Goal: Task Accomplishment & Management: Use online tool/utility

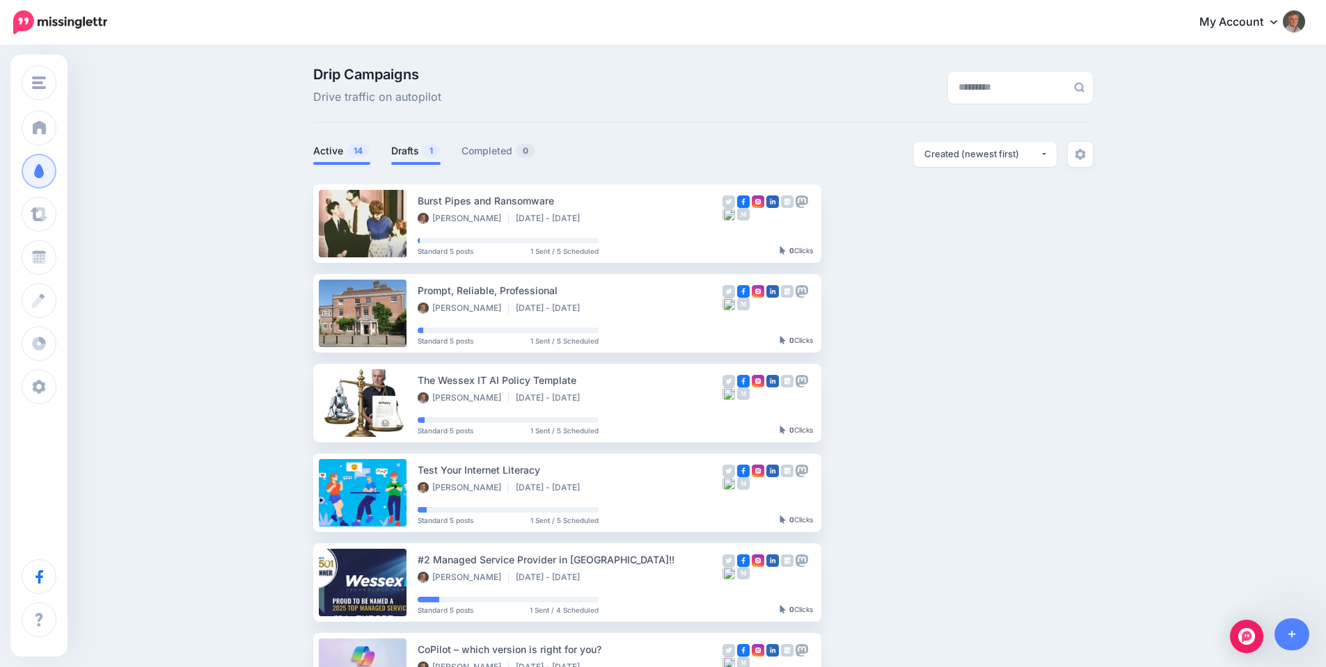
click at [422, 152] on link "Drafts 1" at bounding box center [415, 151] width 49 height 17
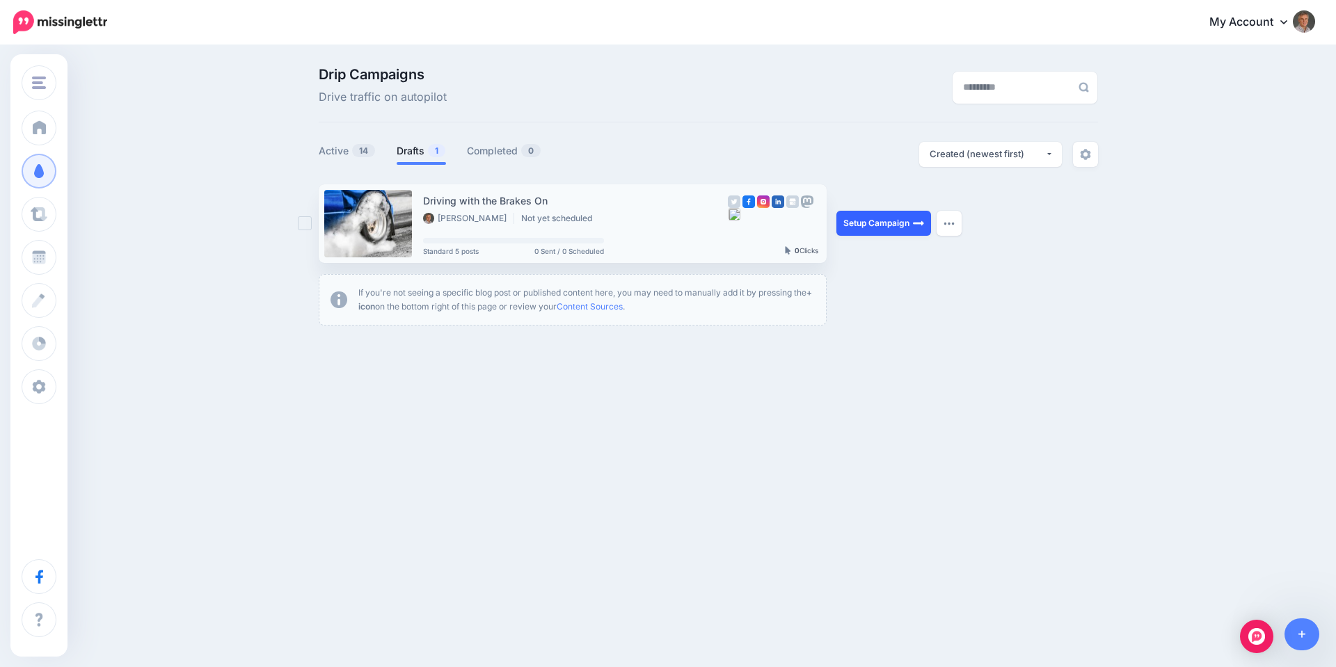
click at [881, 227] on link "Setup Campaign" at bounding box center [884, 223] width 95 height 25
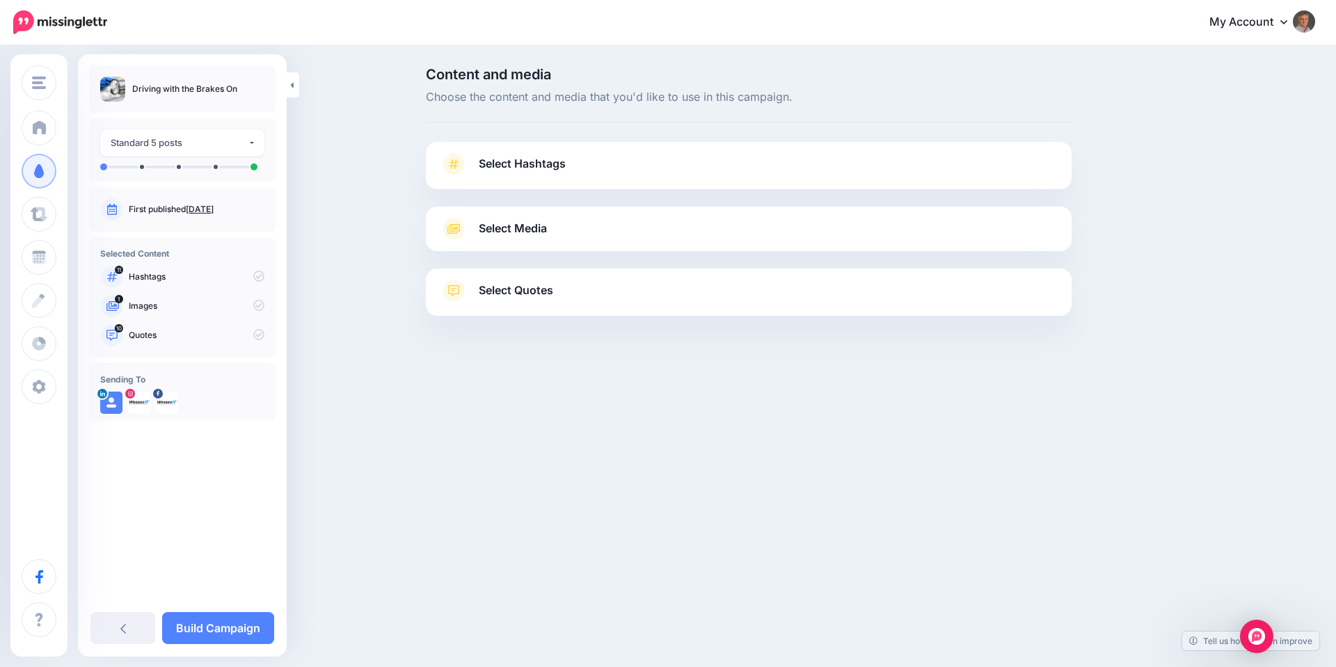
click at [552, 165] on span "Select Hashtags" at bounding box center [522, 163] width 87 height 19
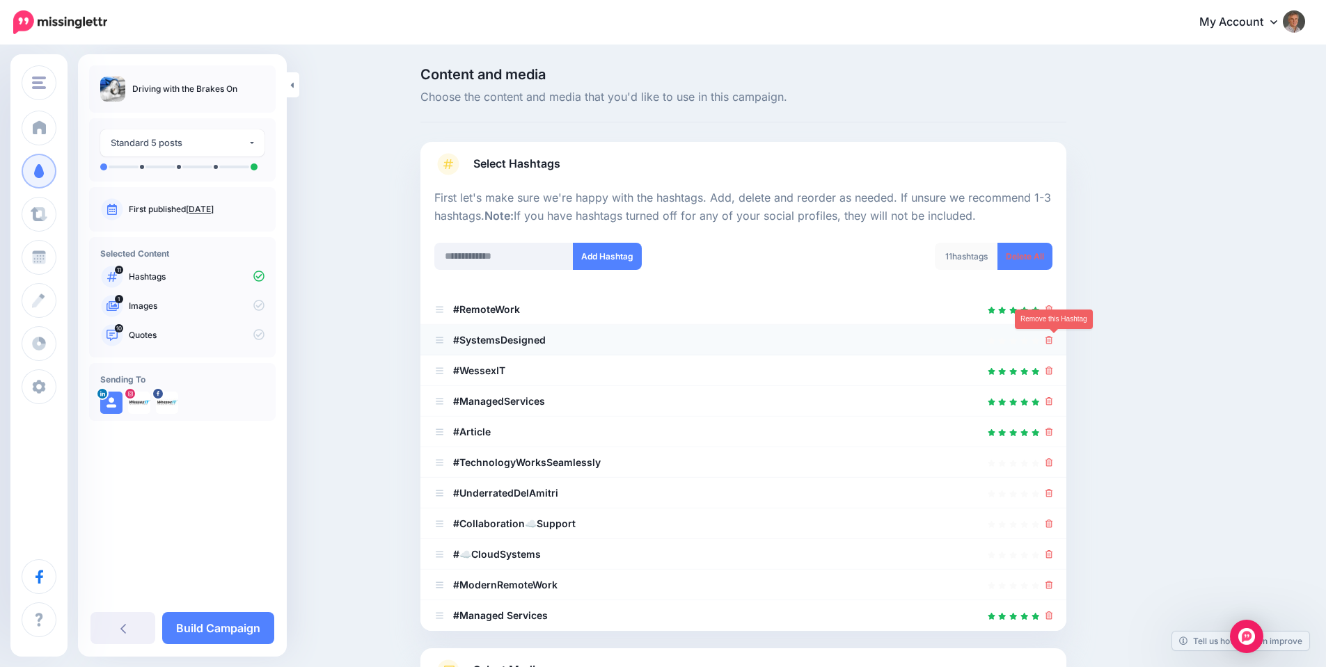
click at [1053, 343] on icon at bounding box center [1049, 340] width 8 height 8
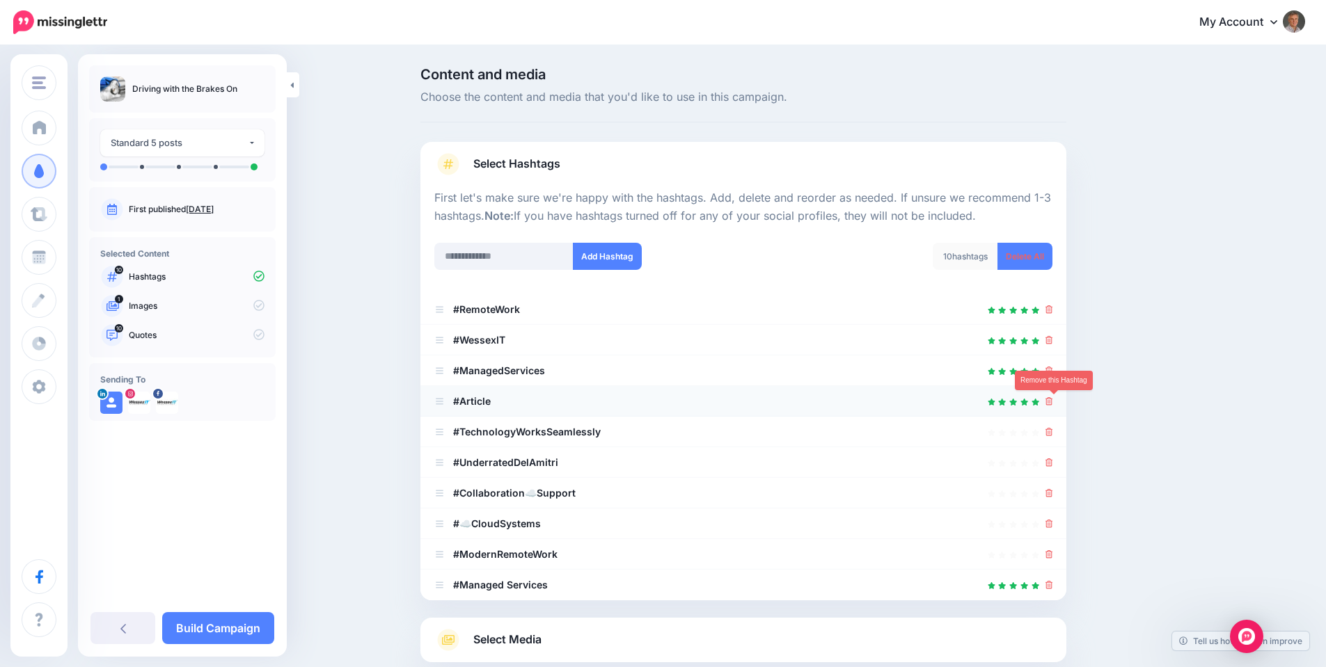
click at [1052, 402] on icon at bounding box center [1049, 401] width 8 height 8
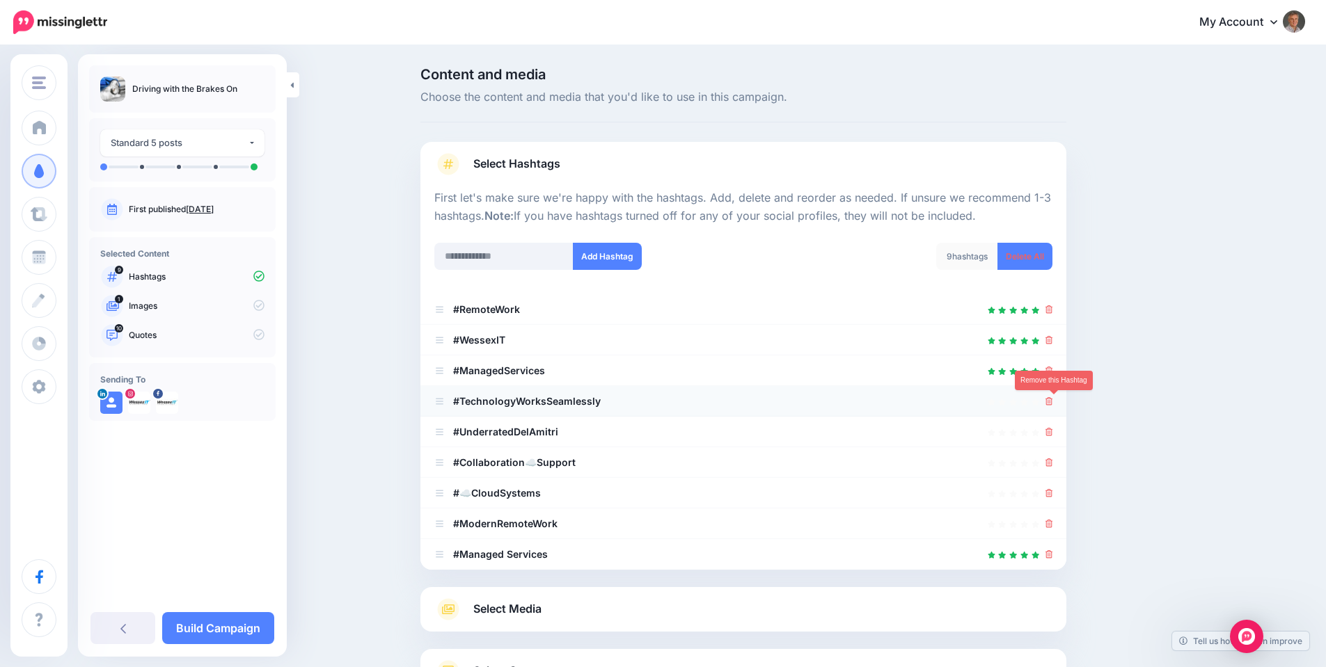
click at [1053, 403] on icon at bounding box center [1049, 401] width 8 height 8
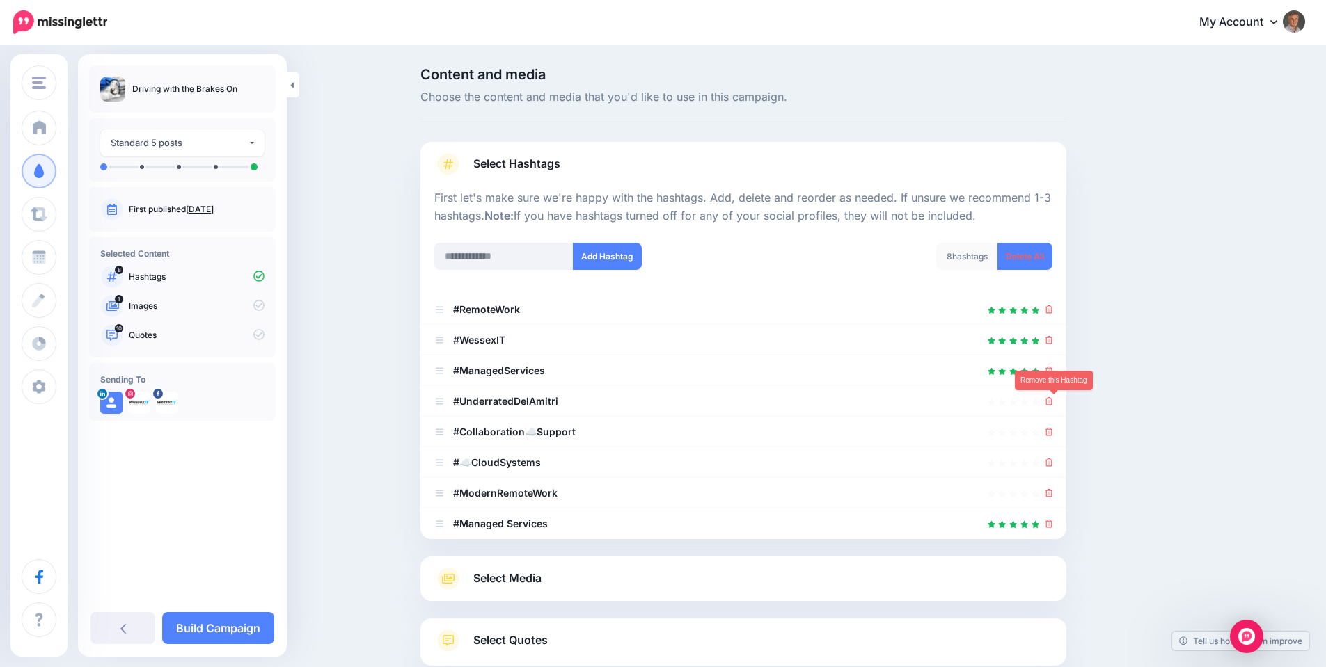
click at [1053, 403] on icon at bounding box center [1049, 401] width 8 height 8
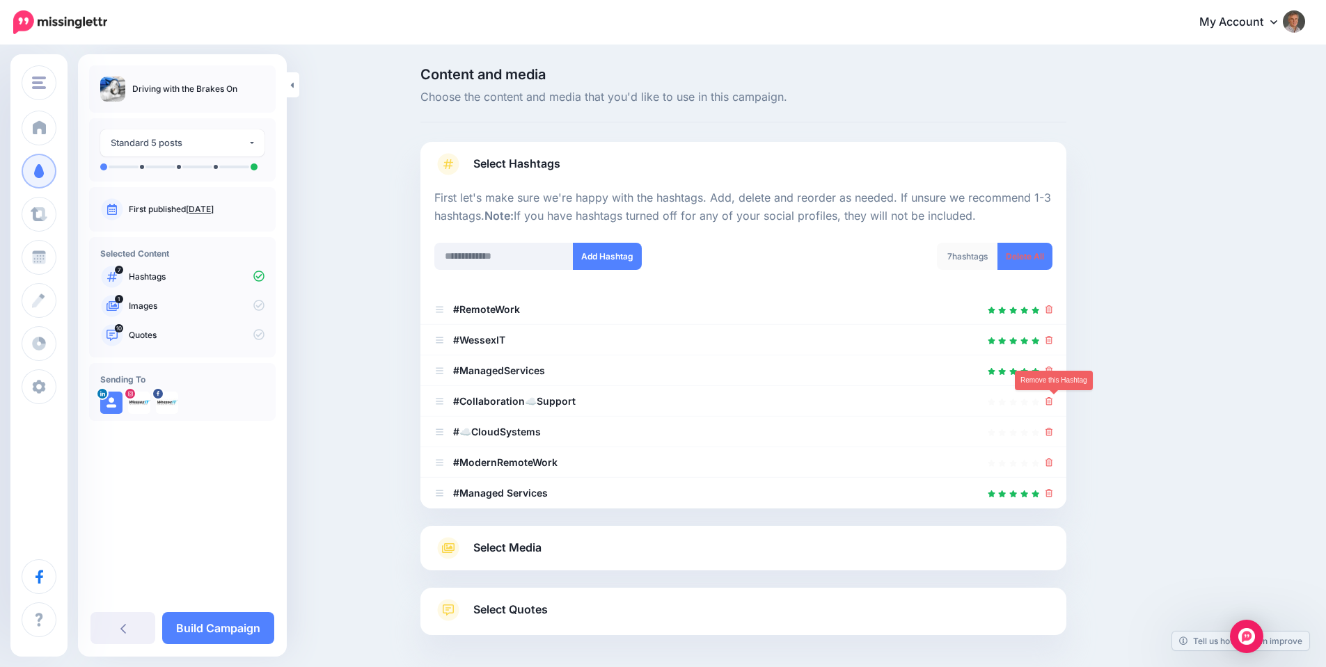
click at [1053, 403] on icon at bounding box center [1049, 401] width 8 height 8
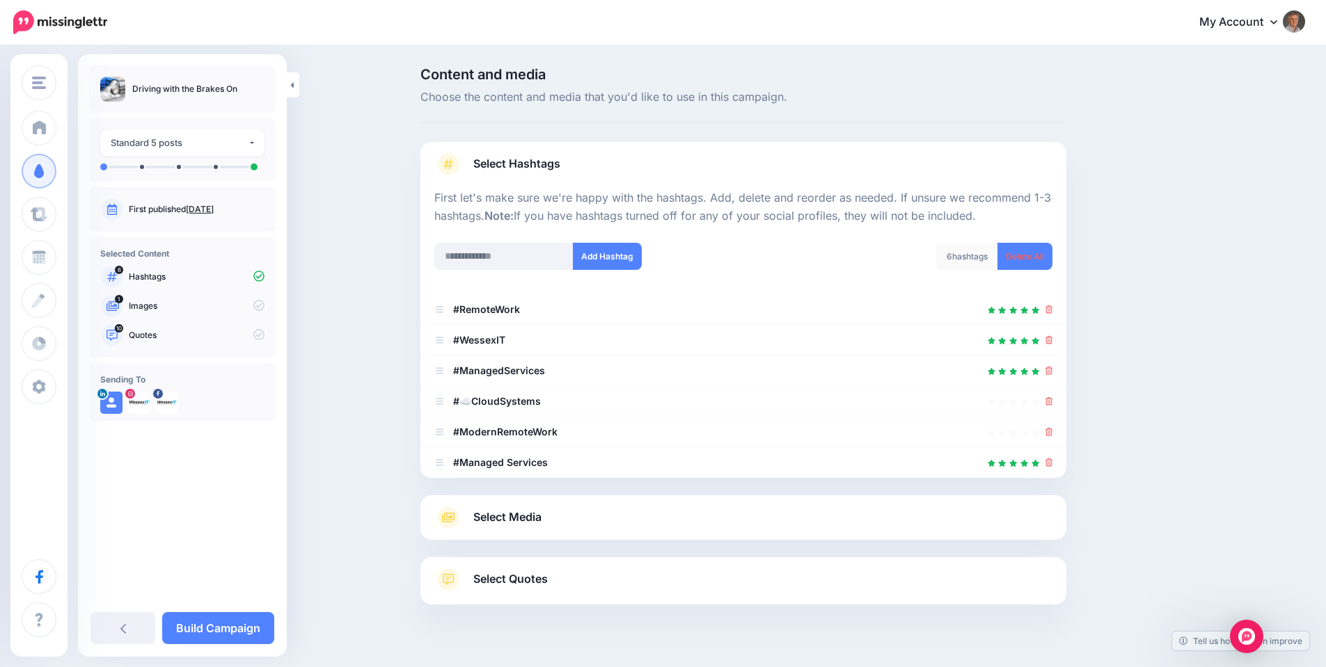
click at [919, 521] on link "Select Media" at bounding box center [743, 518] width 618 height 22
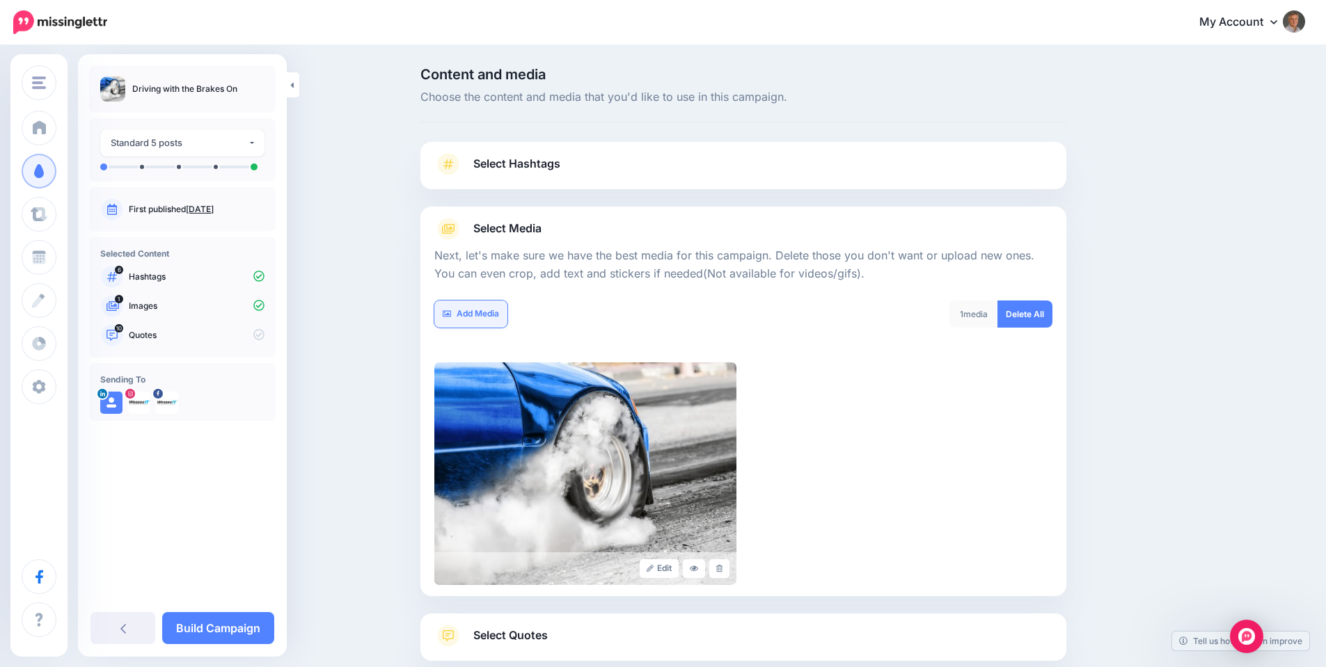
click at [493, 310] on link "Add Media" at bounding box center [470, 314] width 73 height 27
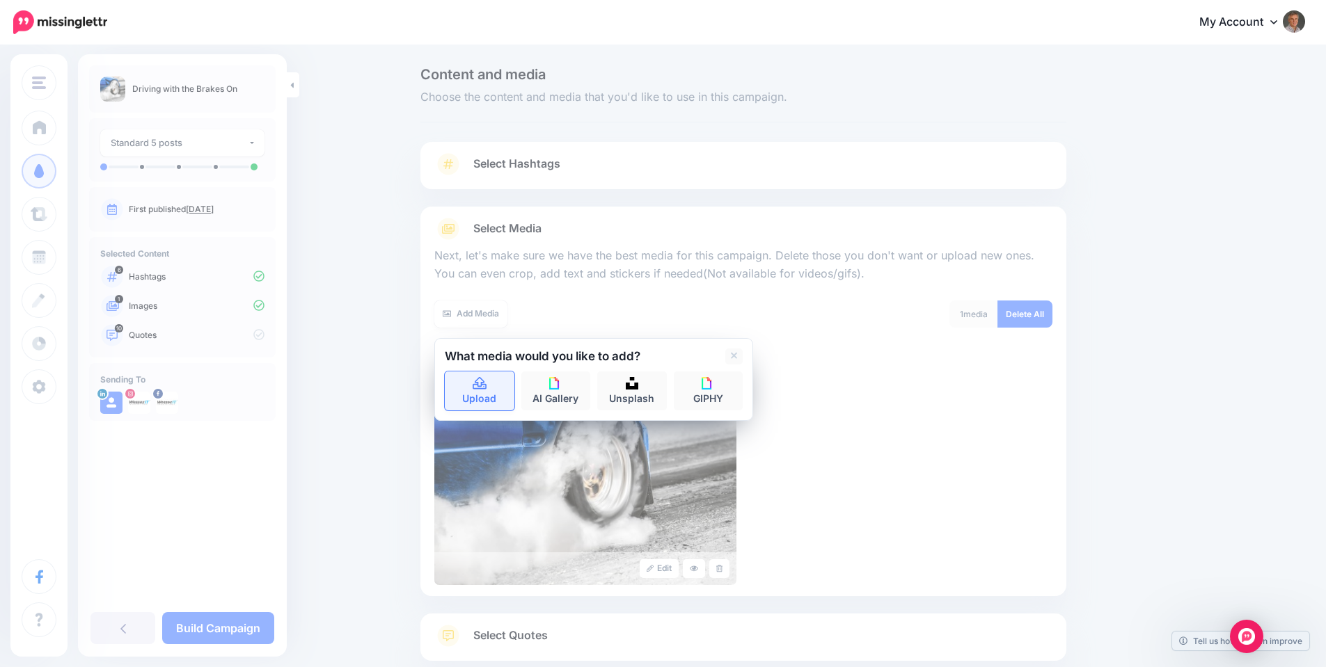
click at [486, 388] on icon at bounding box center [480, 384] width 16 height 13
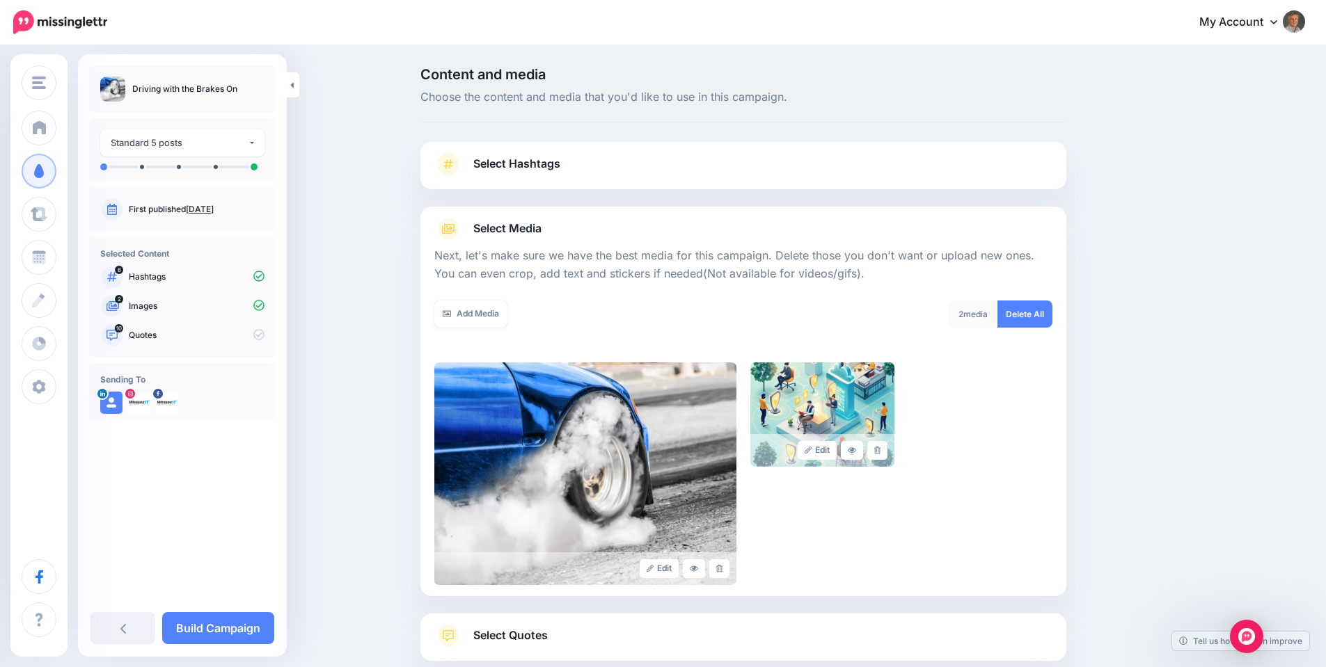
scroll to position [104, 0]
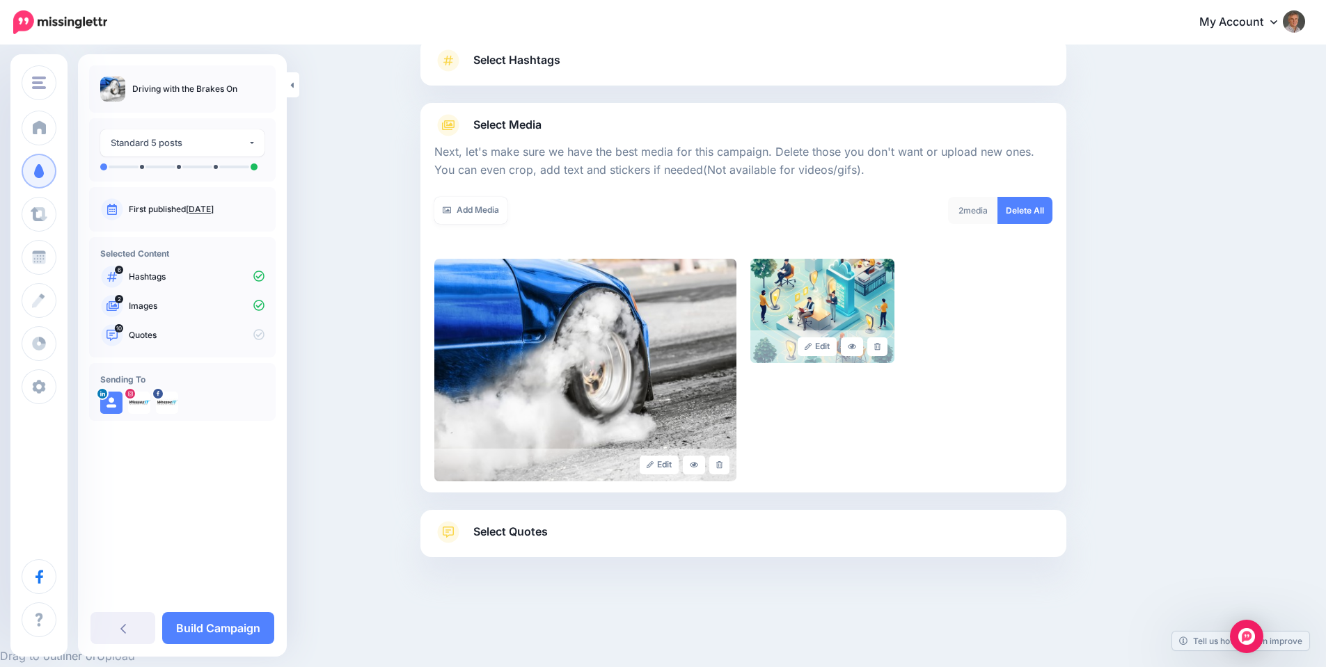
click at [535, 531] on span "Select Quotes" at bounding box center [510, 532] width 74 height 19
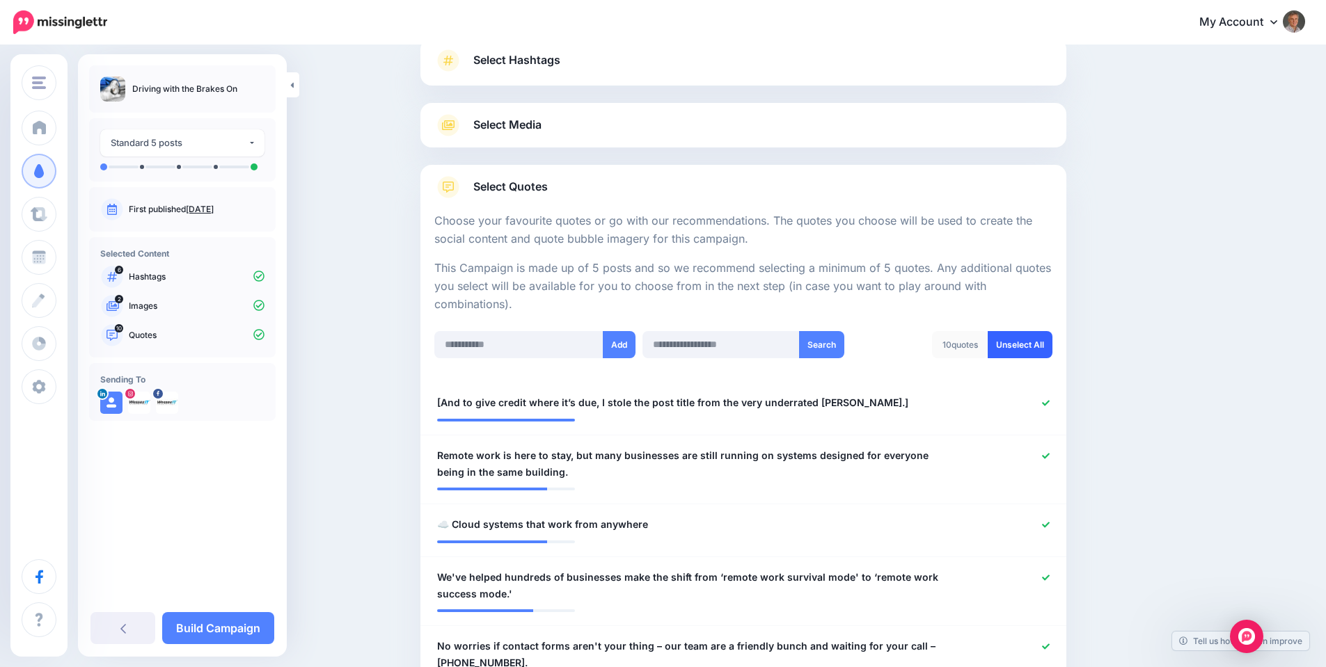
click at [1029, 351] on link "Unselect All" at bounding box center [1020, 344] width 65 height 27
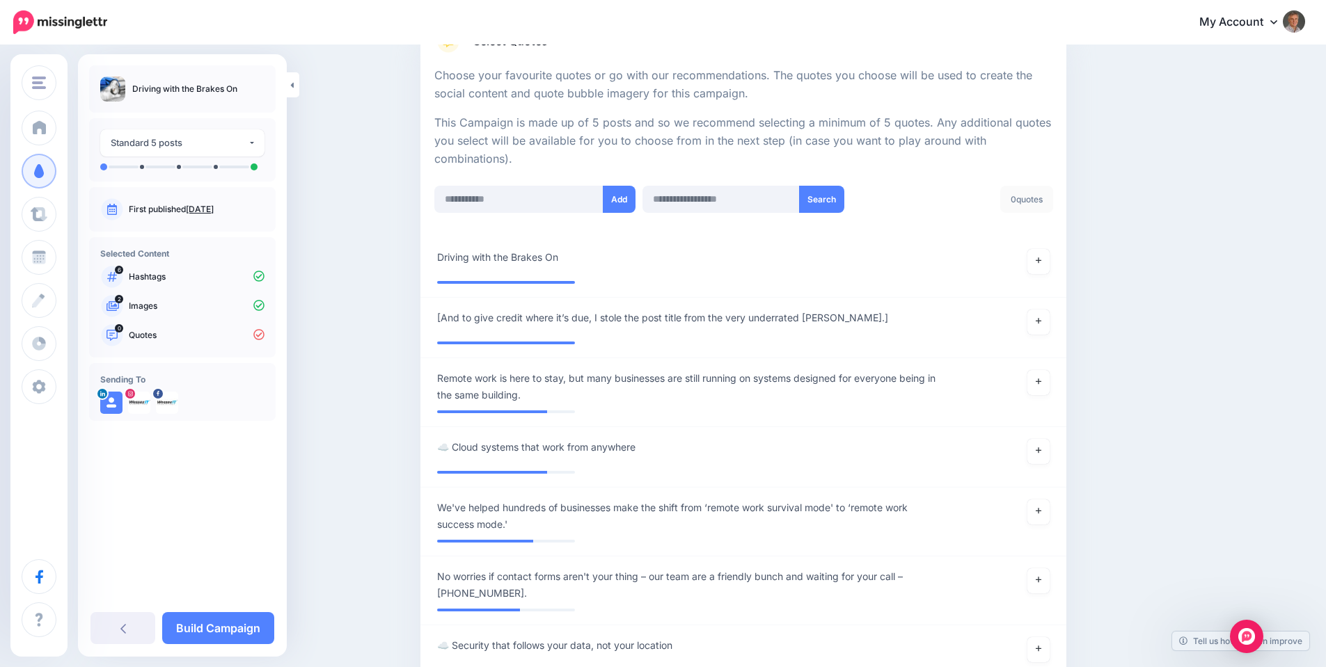
scroll to position [255, 0]
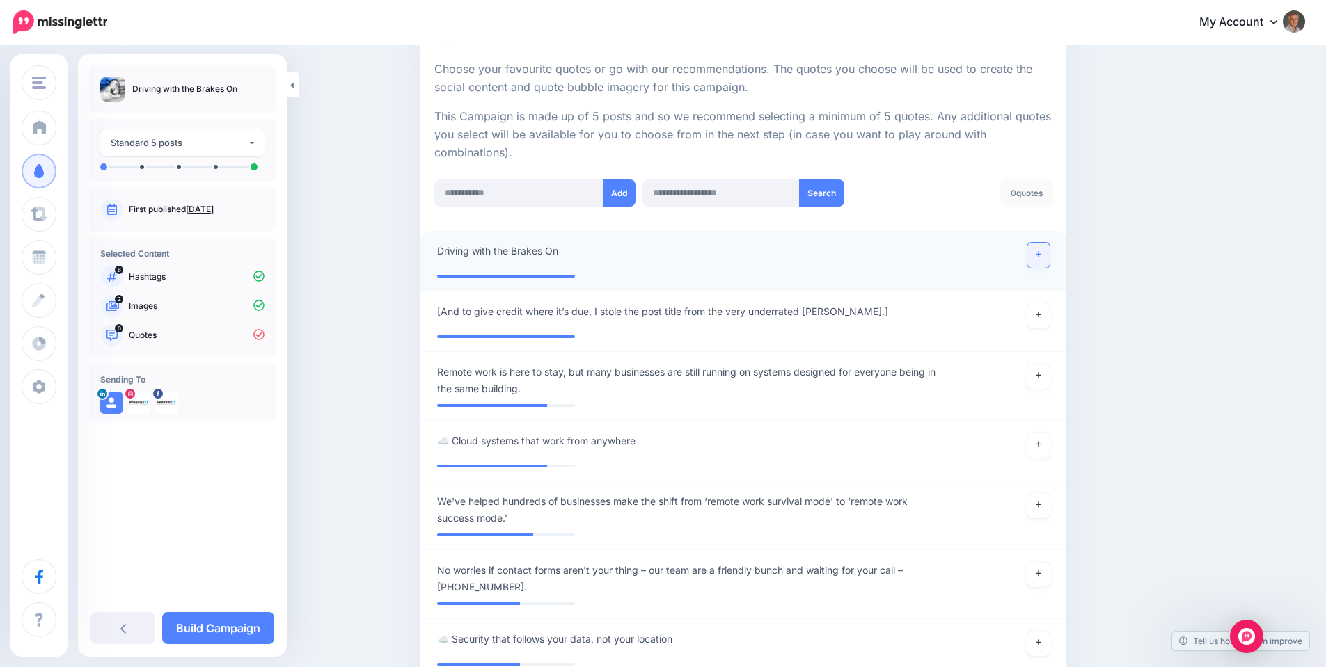
click at [1041, 253] on icon at bounding box center [1039, 255] width 6 height 8
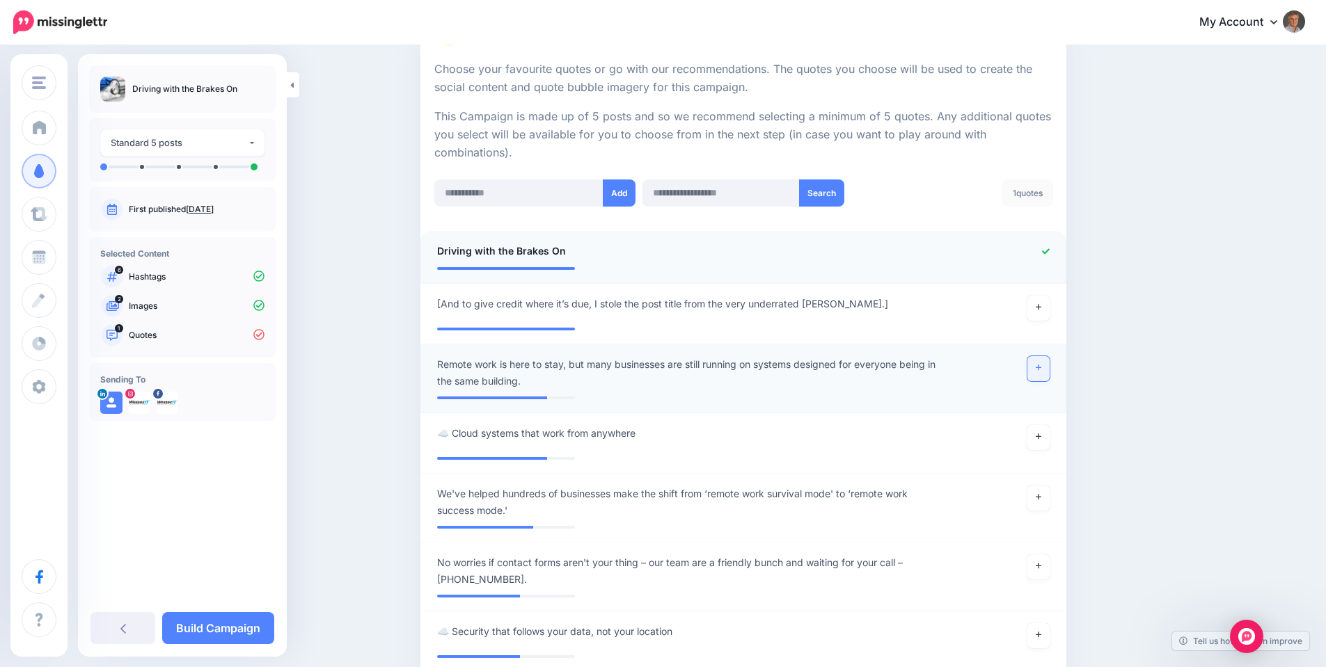
click at [1041, 367] on icon at bounding box center [1039, 368] width 6 height 6
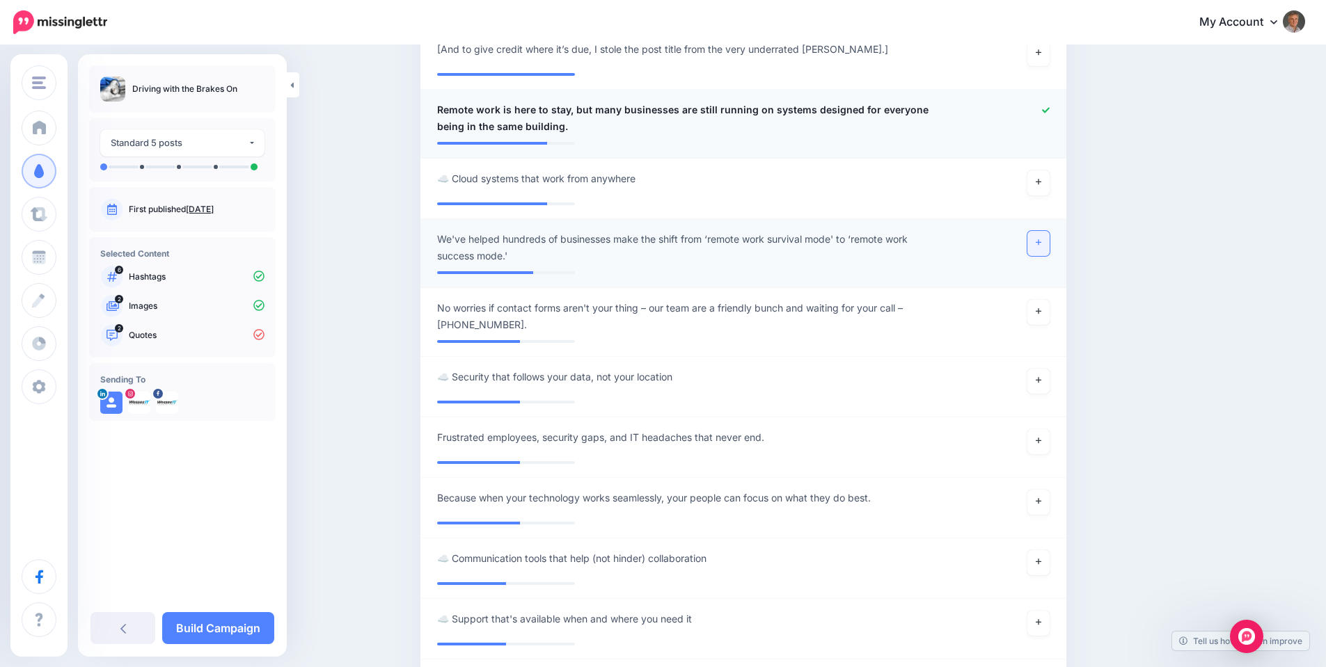
click at [1041, 244] on icon at bounding box center [1039, 243] width 6 height 8
click at [603, 498] on span "Because when your technology works seamlessly, your people can focus on what th…" at bounding box center [654, 498] width 434 height 17
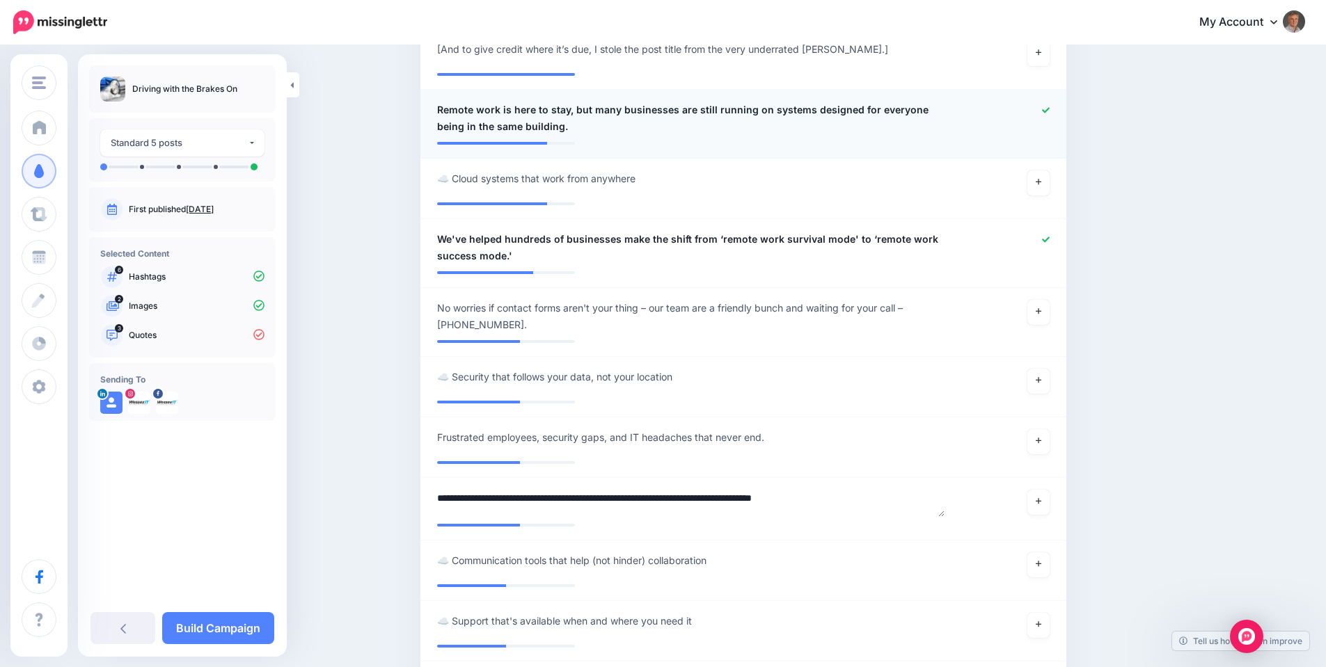
drag, startPoint x: 491, startPoint y: 498, endPoint x: 384, endPoint y: 497, distance: 106.5
click at [384, 497] on div "Content and media Choose the content and media that you'd like to use in this c…" at bounding box center [663, 304] width 1326 height 1535
type textarea "**********"
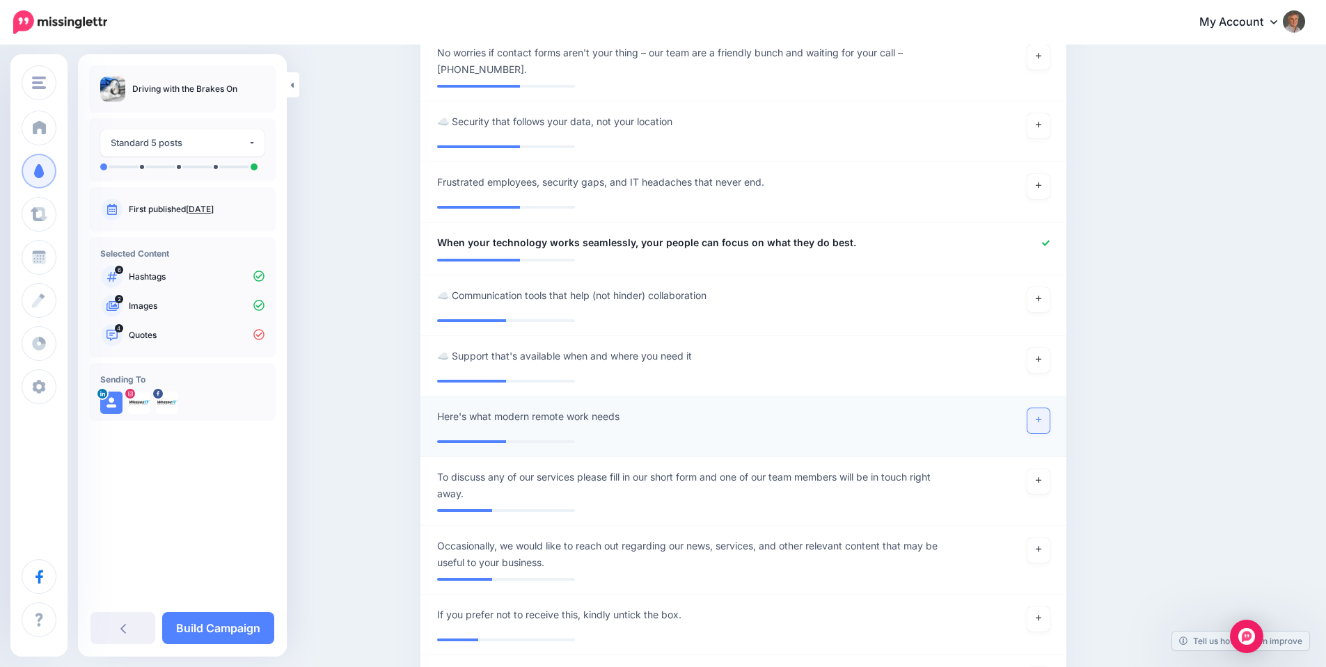
click at [1041, 429] on link at bounding box center [1038, 421] width 22 height 25
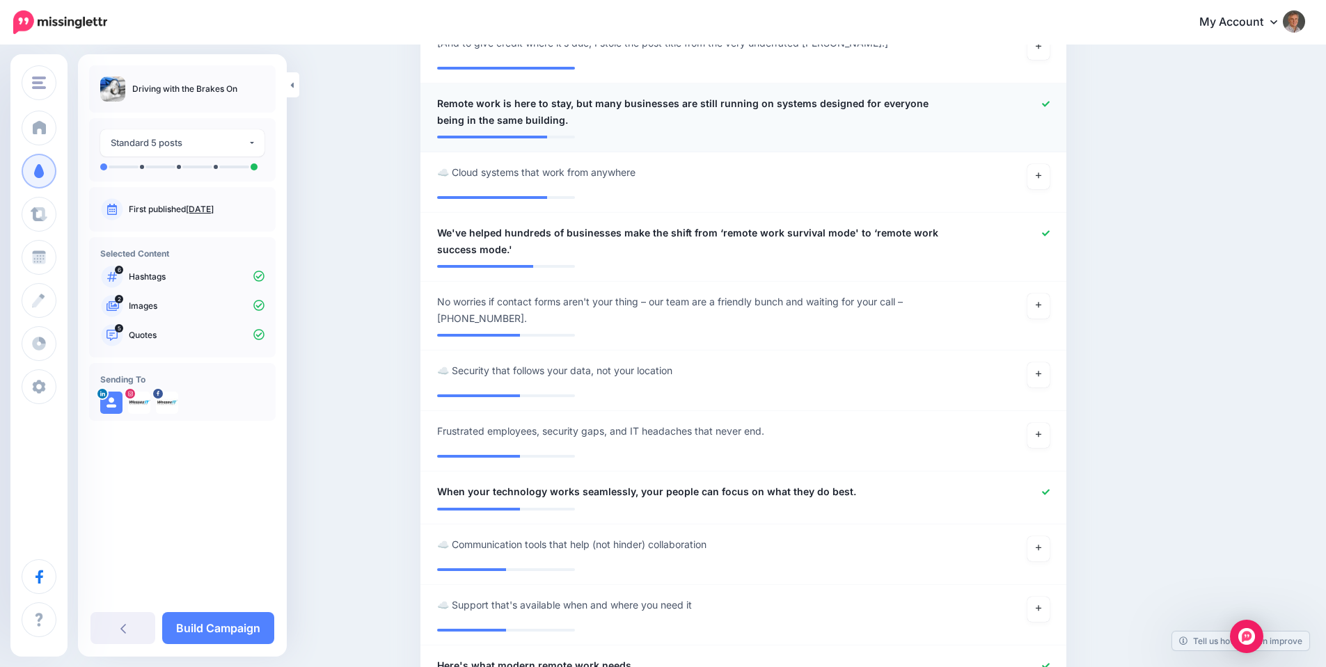
scroll to position [917, 0]
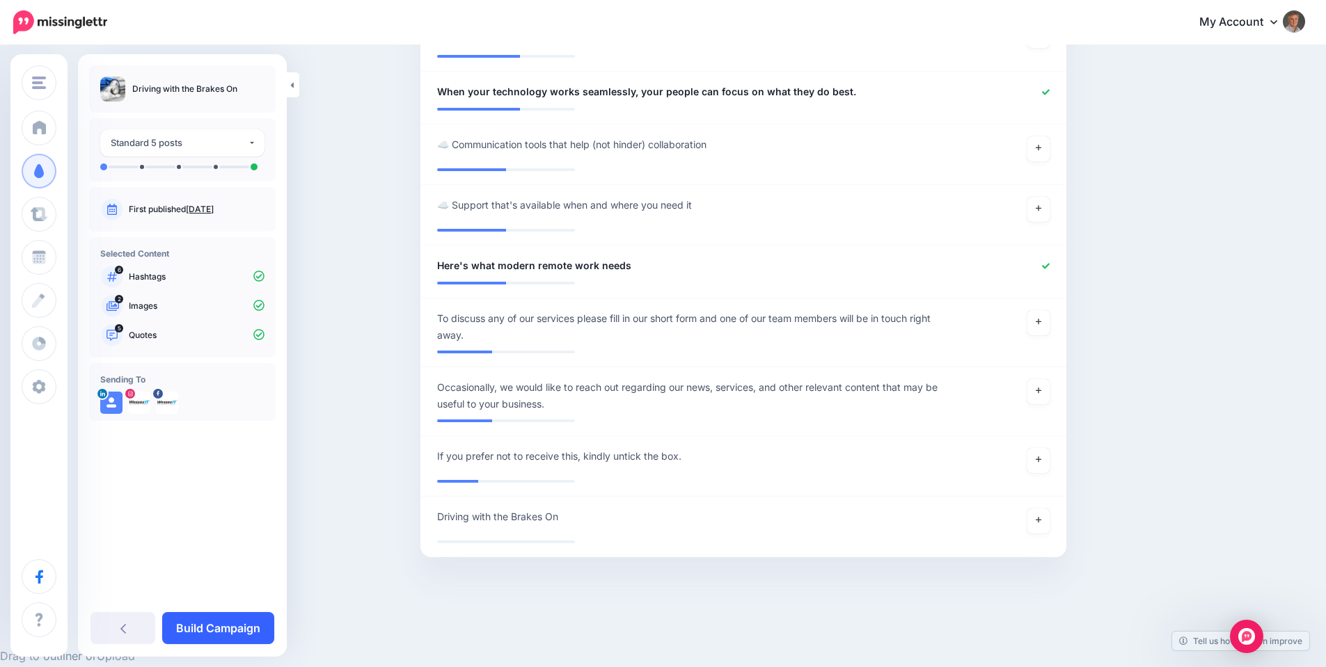
click at [245, 626] on link "Build Campaign" at bounding box center [218, 628] width 112 height 32
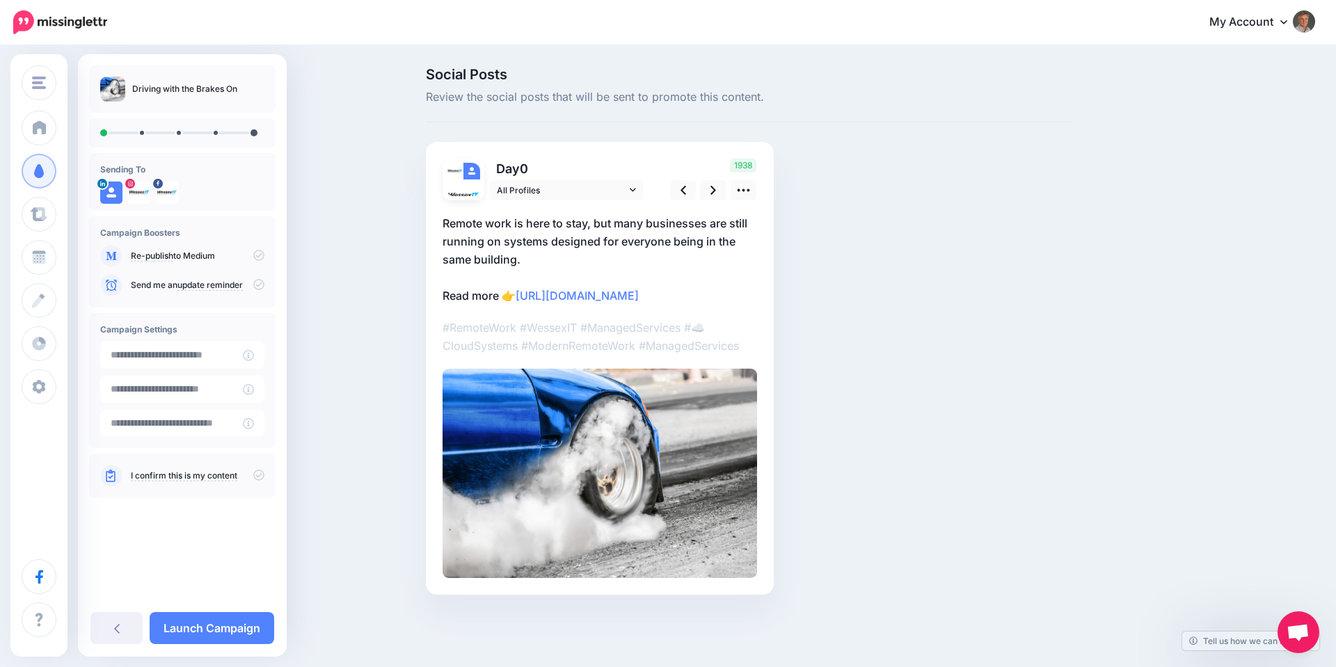
click at [606, 241] on p "Remote work is here to stay, but many businesses are still running on systems d…" at bounding box center [600, 259] width 315 height 90
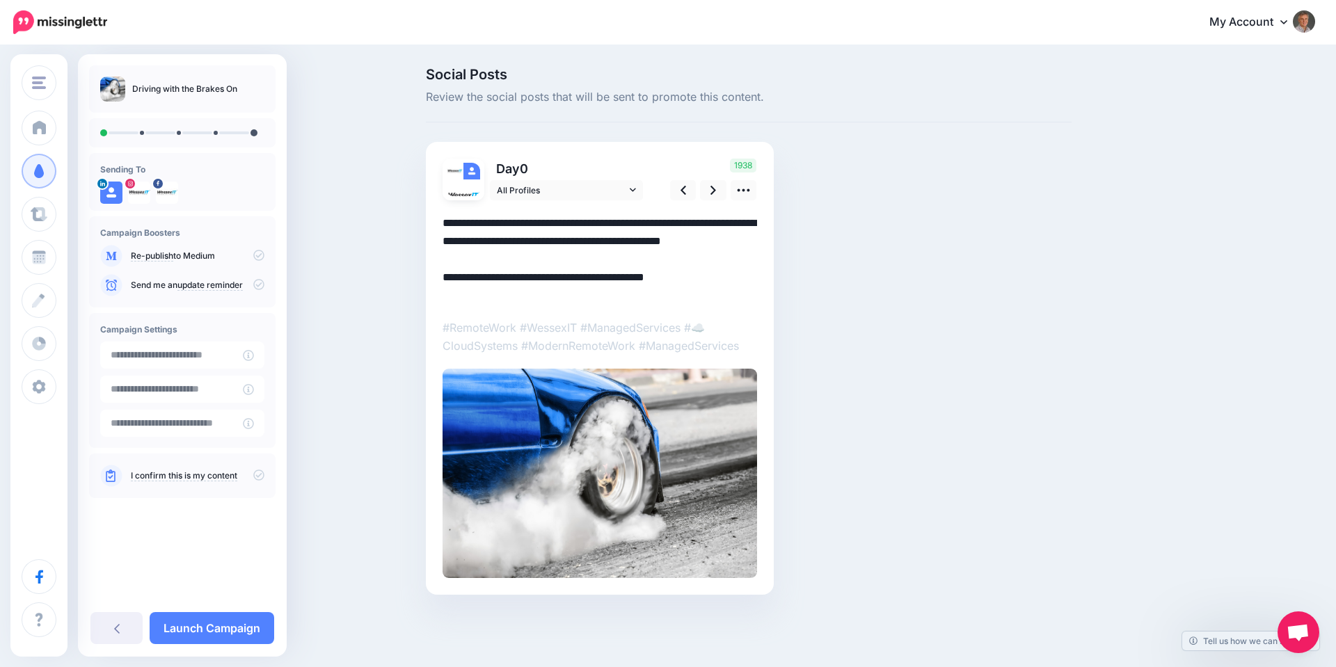
click at [460, 239] on textarea "**********" at bounding box center [600, 259] width 315 height 90
click at [525, 429] on img at bounding box center [600, 473] width 315 height 209
click at [745, 191] on icon at bounding box center [744, 190] width 13 height 3
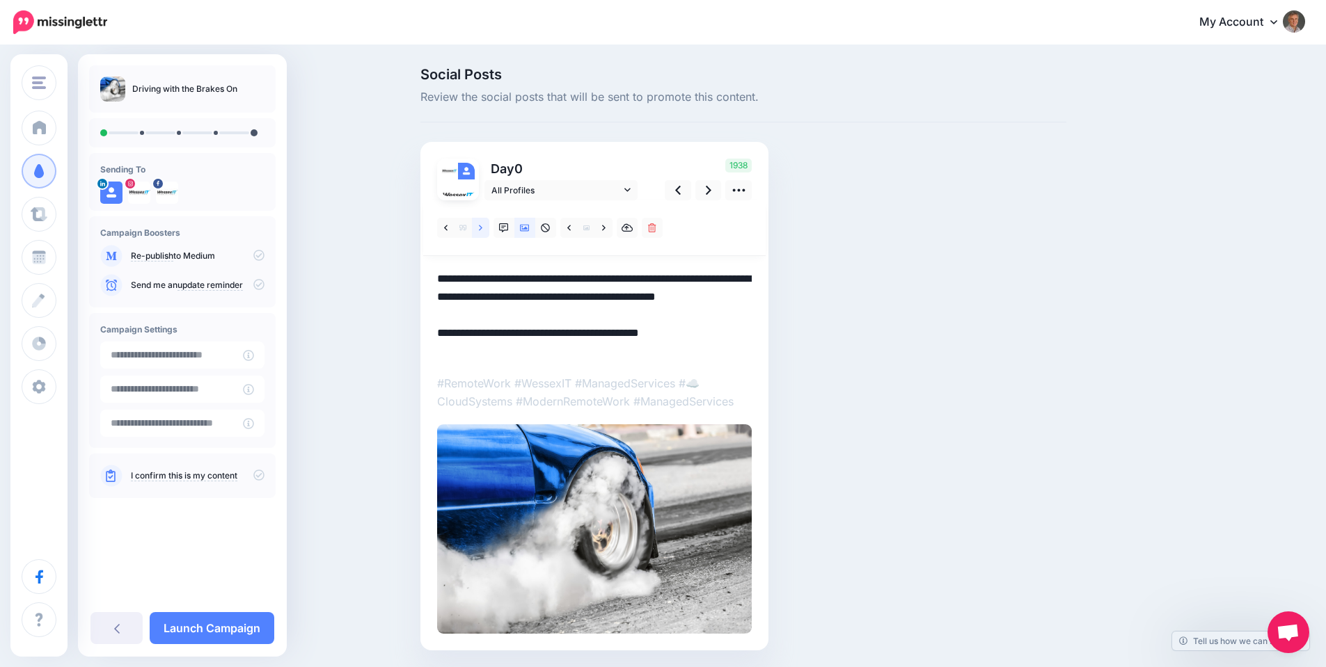
click at [482, 228] on icon at bounding box center [480, 228] width 3 height 10
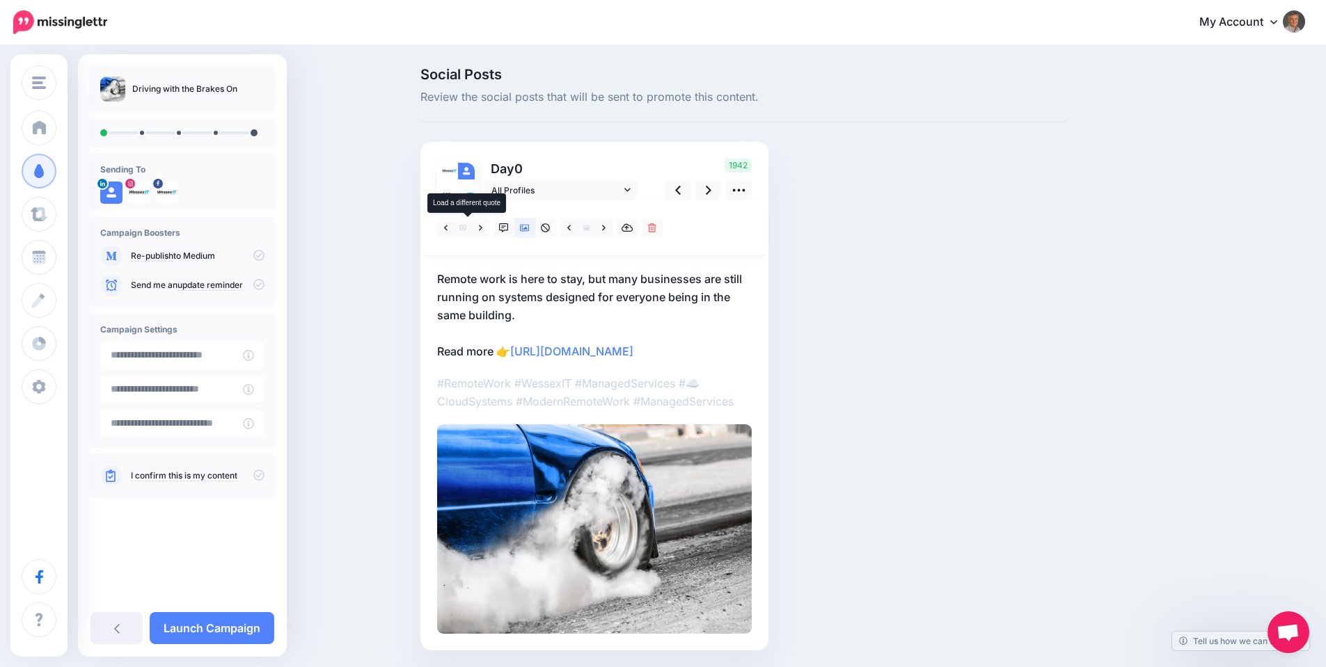
click at [465, 228] on icon at bounding box center [462, 228] width 7 height 6
click at [482, 228] on icon at bounding box center [480, 228] width 3 height 10
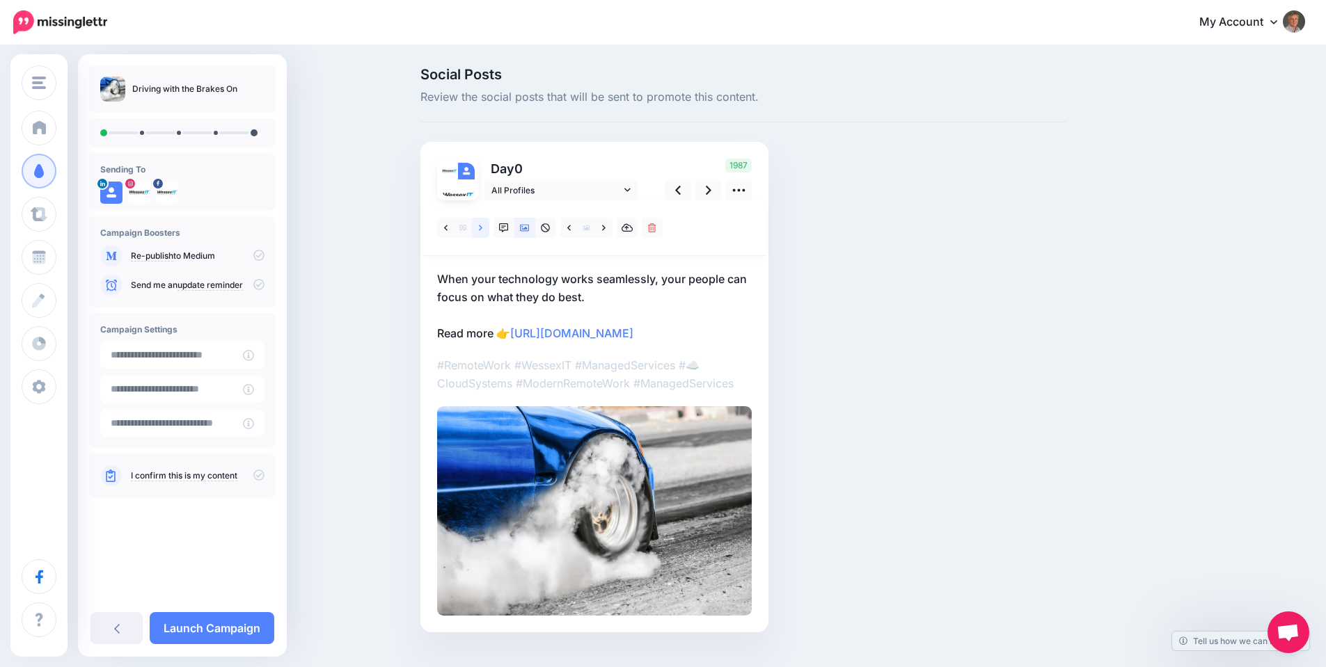
click at [482, 228] on icon at bounding box center [480, 228] width 3 height 10
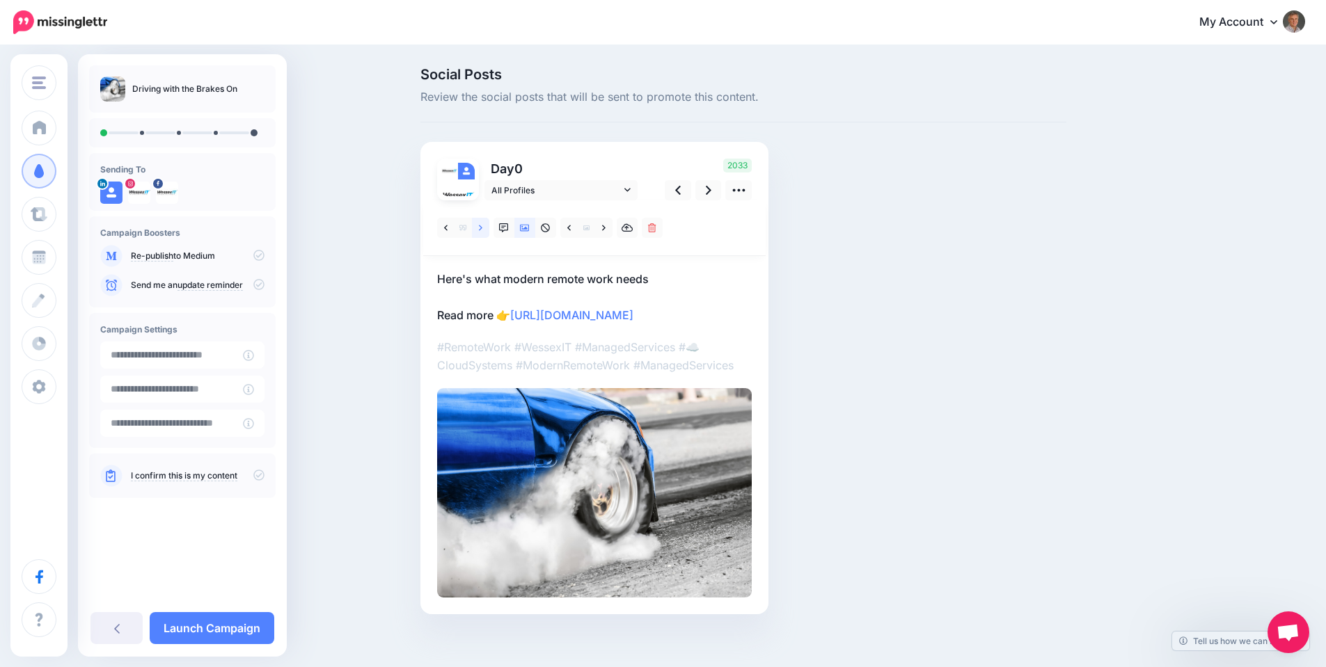
click at [483, 228] on link at bounding box center [480, 228] width 17 height 20
click at [711, 189] on icon at bounding box center [709, 190] width 6 height 15
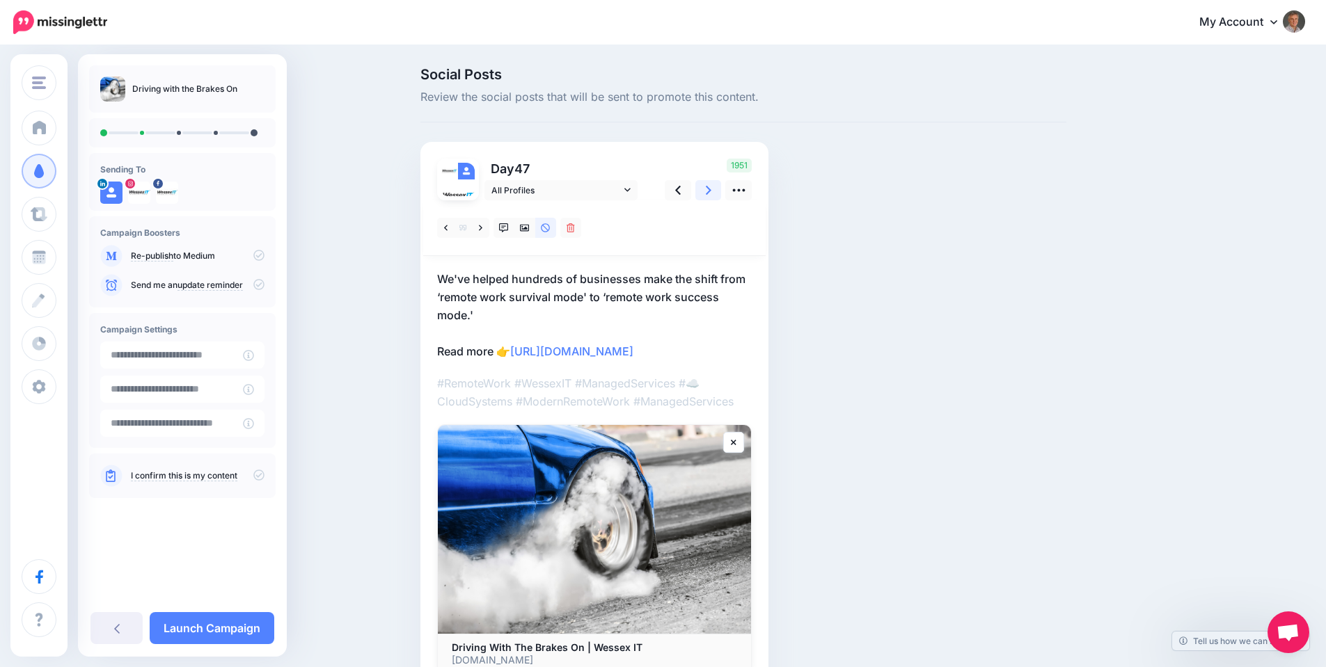
scroll to position [86, 0]
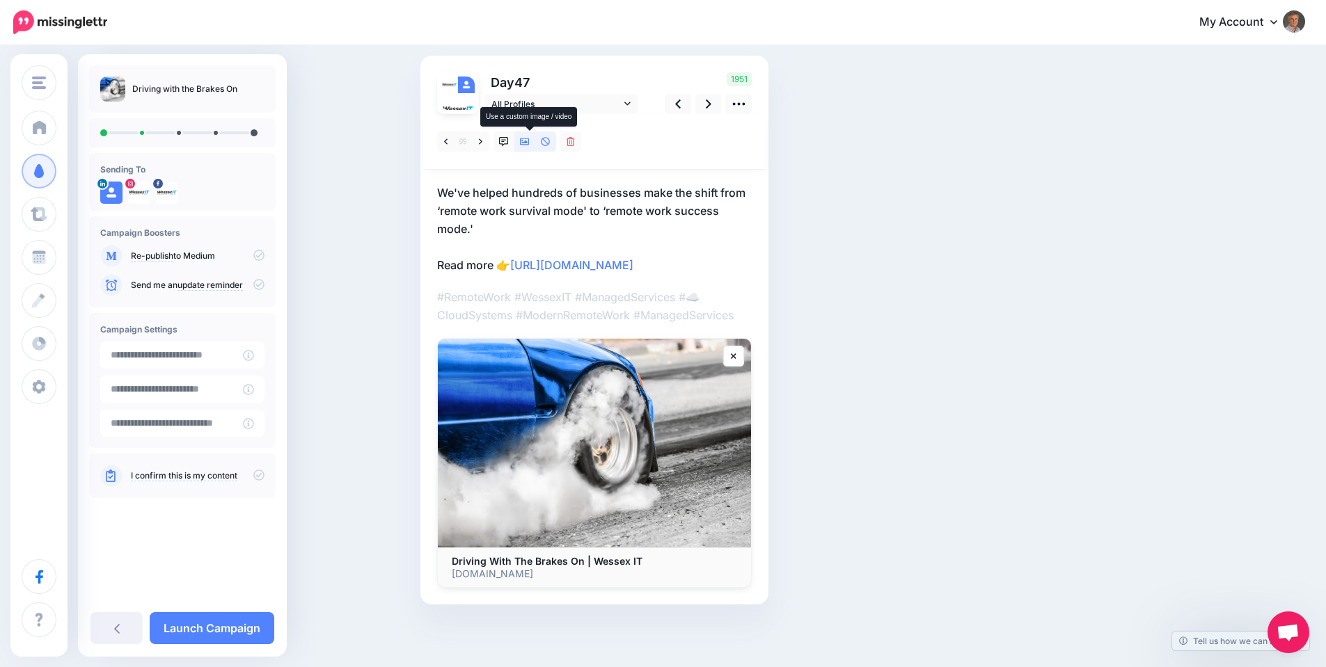
click at [530, 145] on icon at bounding box center [525, 141] width 10 height 7
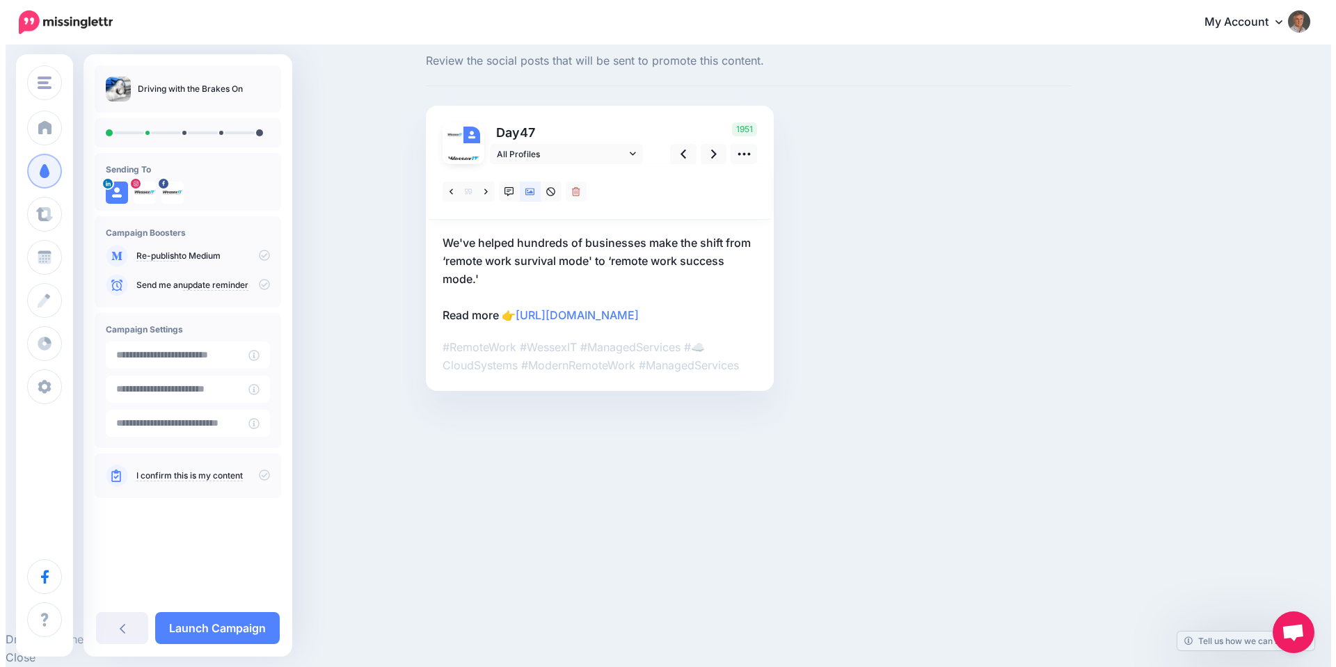
scroll to position [0, 0]
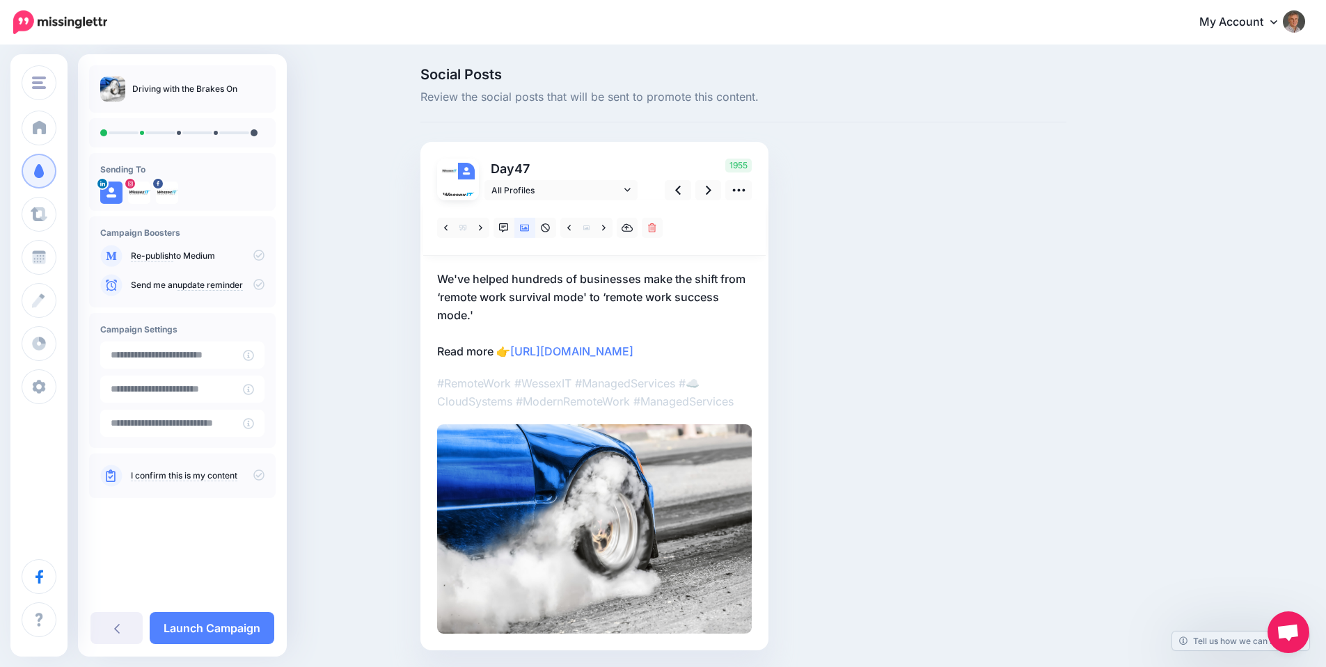
click at [667, 453] on img at bounding box center [594, 529] width 315 height 209
click at [605, 227] on icon at bounding box center [603, 228] width 3 height 10
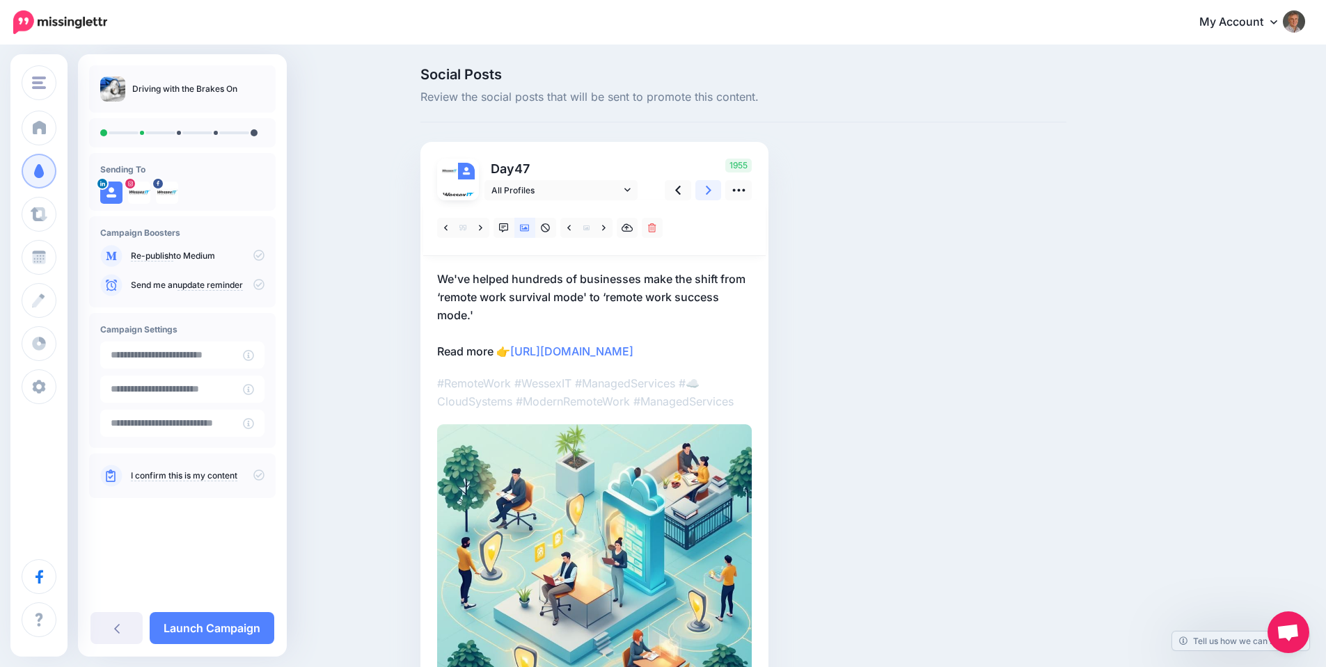
click at [711, 191] on icon at bounding box center [709, 190] width 6 height 15
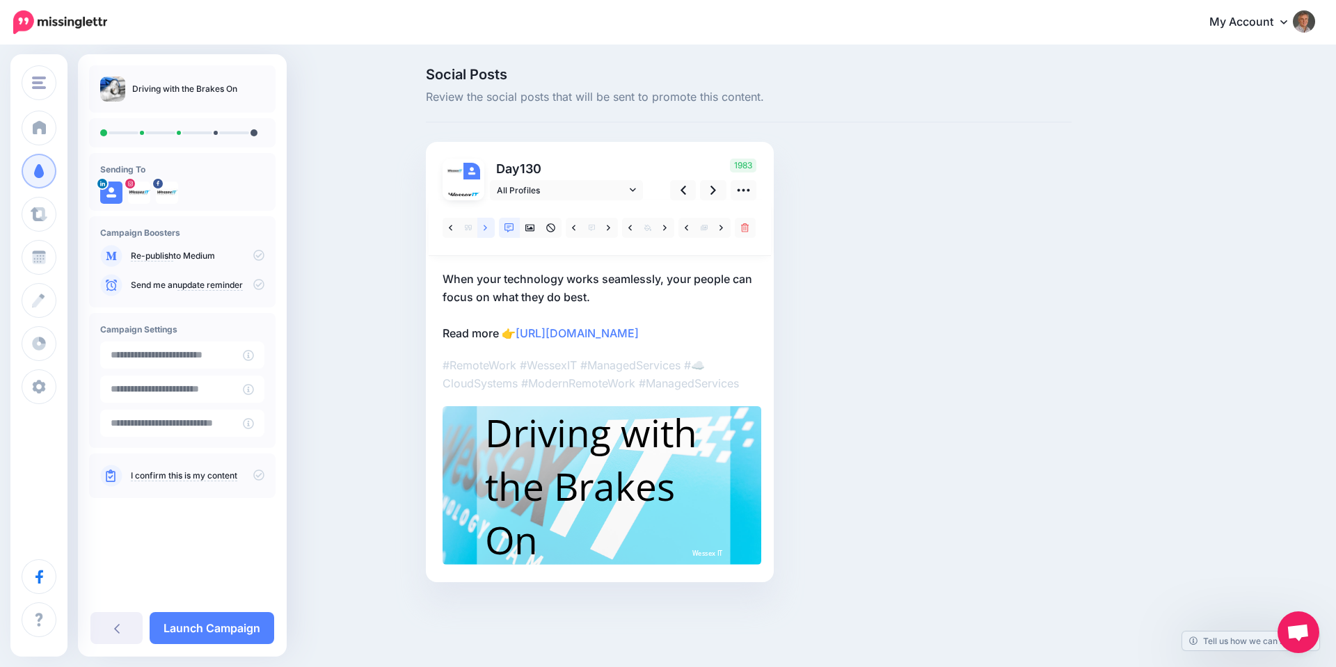
click at [484, 227] on icon at bounding box center [485, 228] width 3 height 10
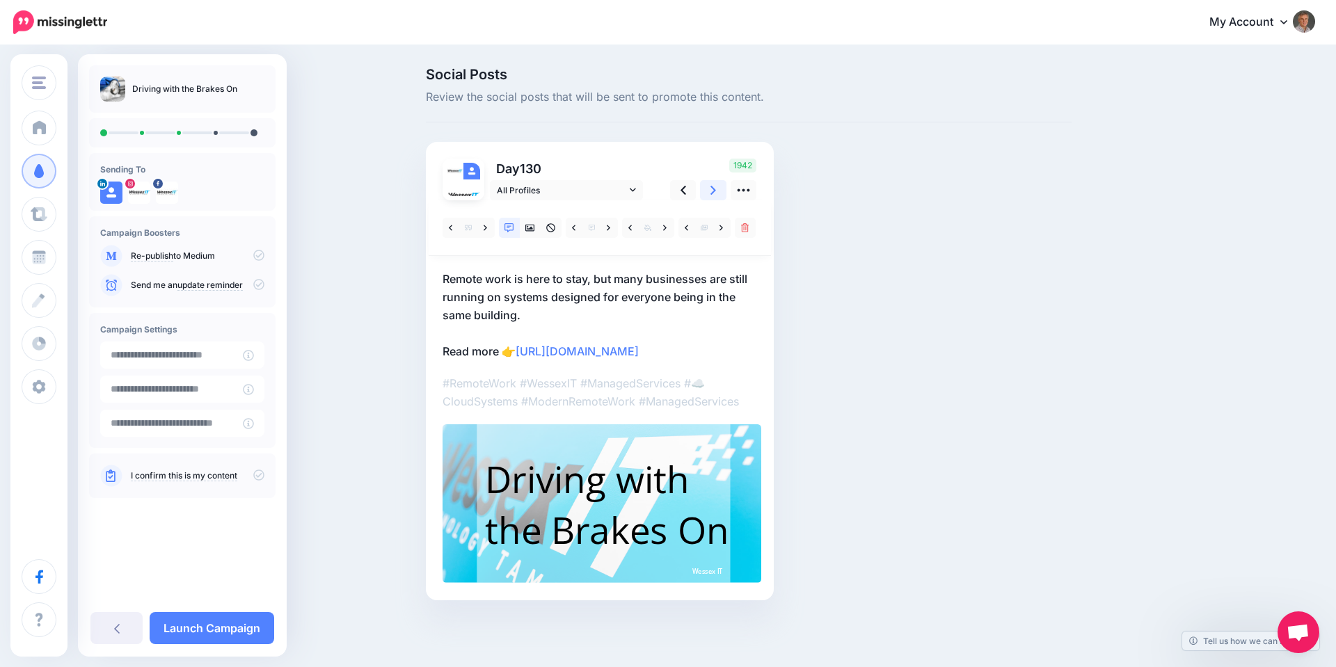
click at [708, 193] on link at bounding box center [713, 190] width 26 height 20
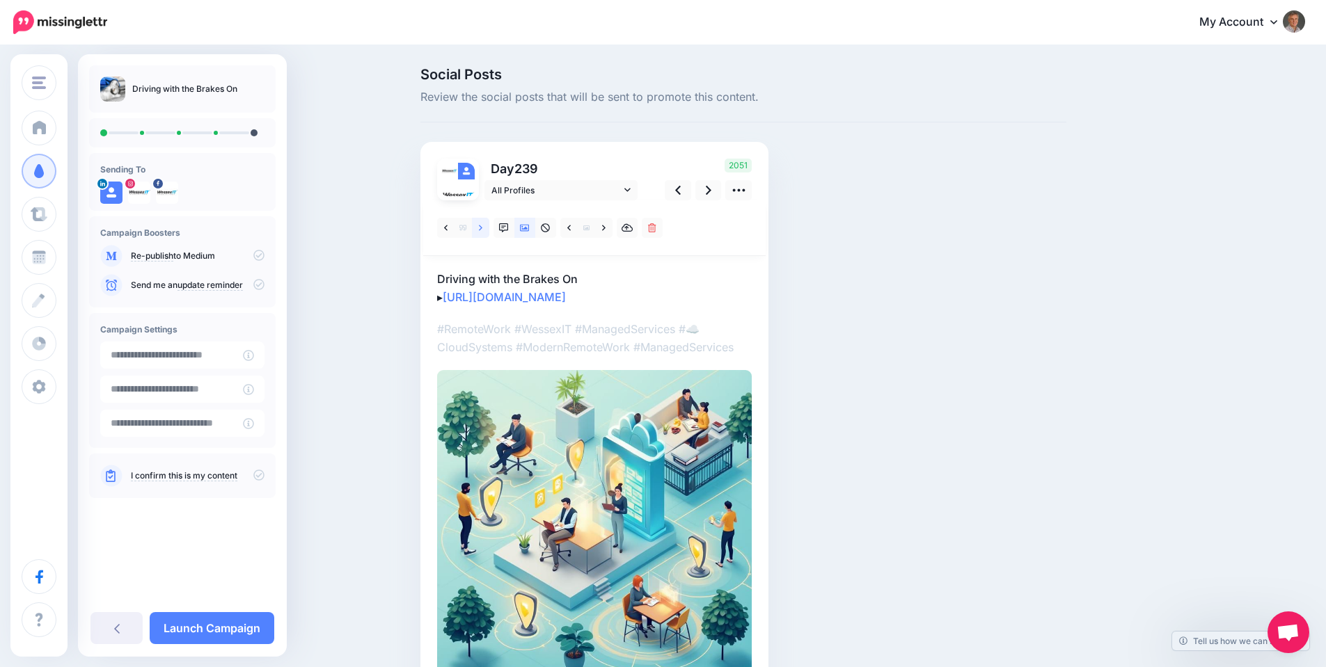
click at [482, 228] on icon at bounding box center [480, 228] width 3 height 10
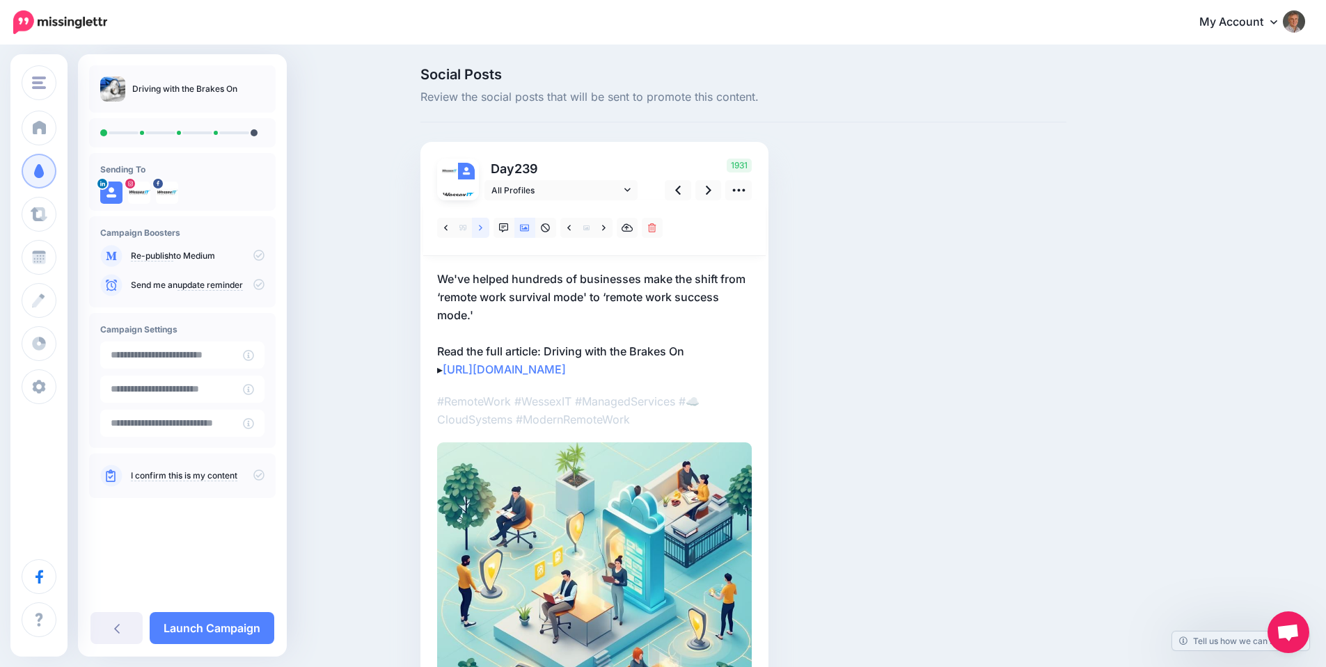
click at [482, 228] on icon at bounding box center [480, 228] width 3 height 10
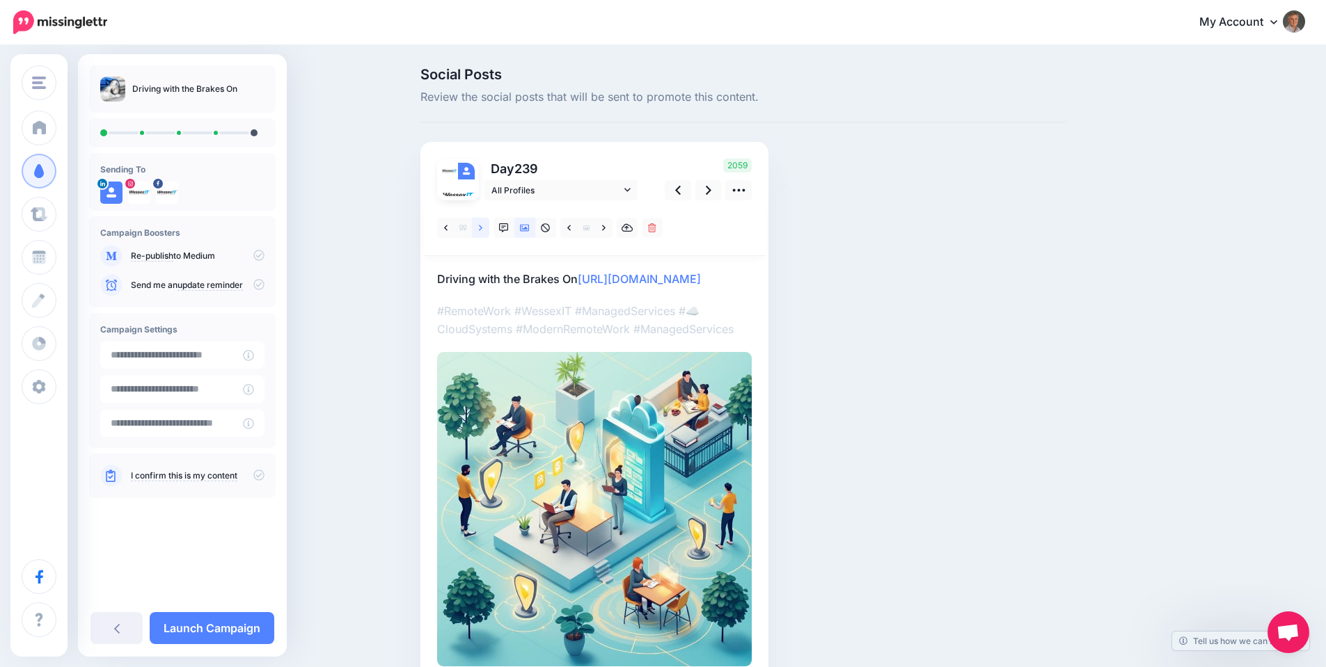
click at [482, 228] on icon at bounding box center [480, 228] width 3 height 10
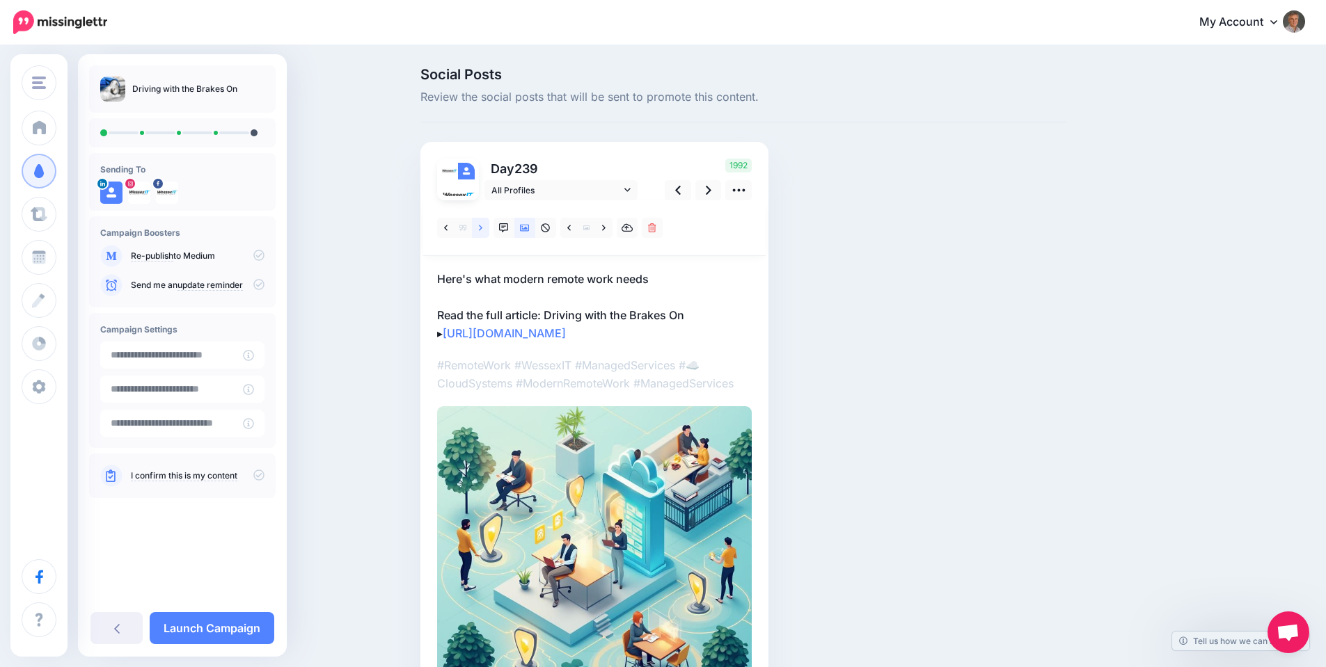
click at [482, 228] on icon at bounding box center [480, 228] width 3 height 10
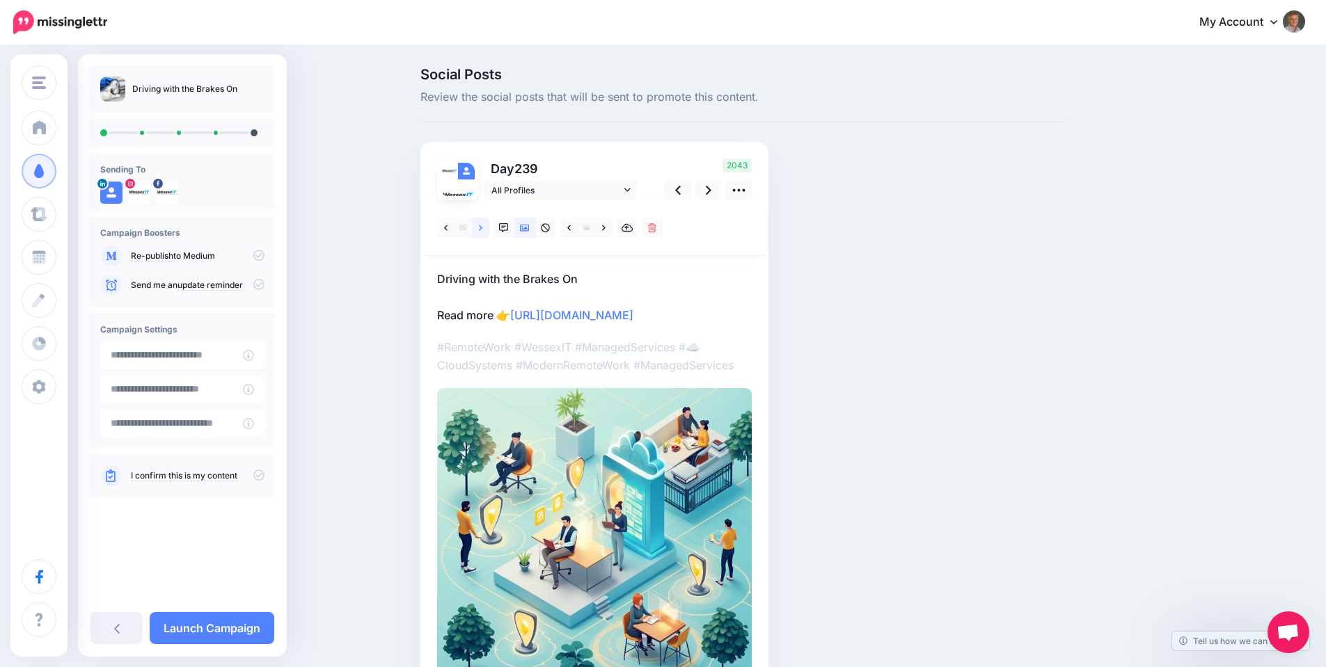
click at [482, 228] on icon at bounding box center [480, 228] width 3 height 10
click at [711, 192] on icon at bounding box center [709, 190] width 6 height 15
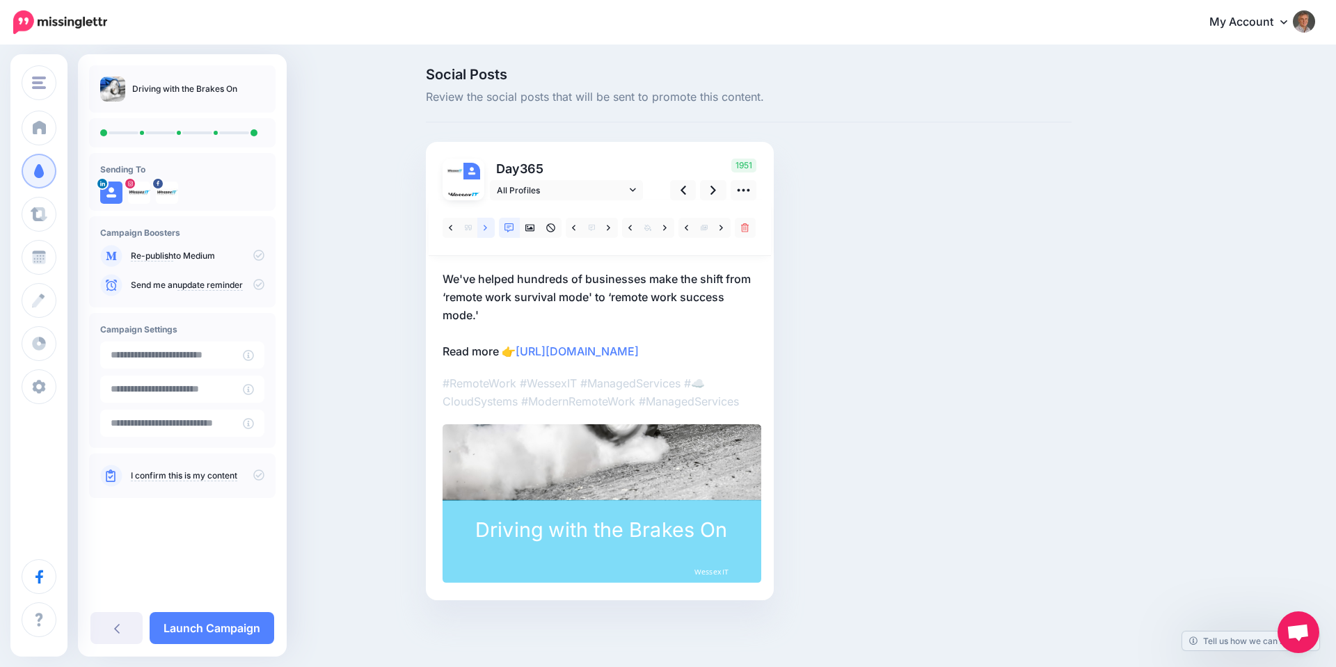
click at [486, 228] on icon at bounding box center [485, 228] width 3 height 10
click at [485, 228] on icon at bounding box center [485, 228] width 3 height 10
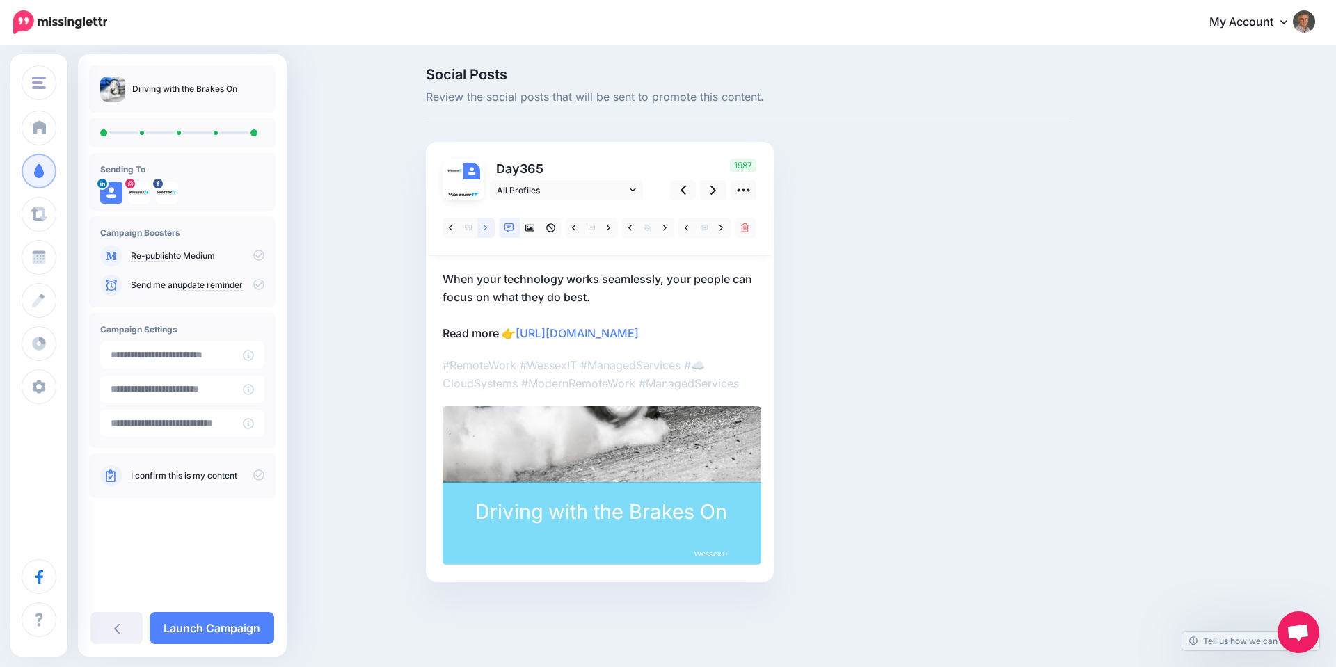
click at [484, 228] on icon at bounding box center [485, 228] width 3 height 10
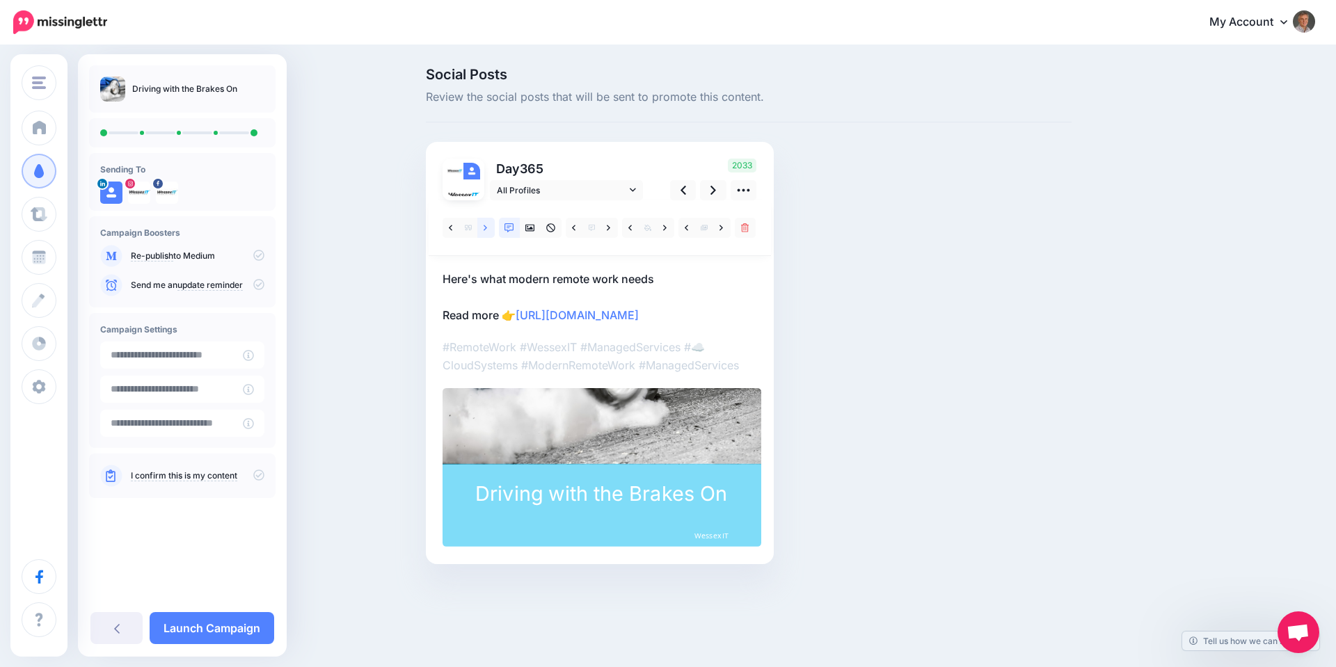
click at [484, 227] on icon at bounding box center [485, 228] width 3 height 10
click at [483, 227] on link at bounding box center [485, 228] width 17 height 20
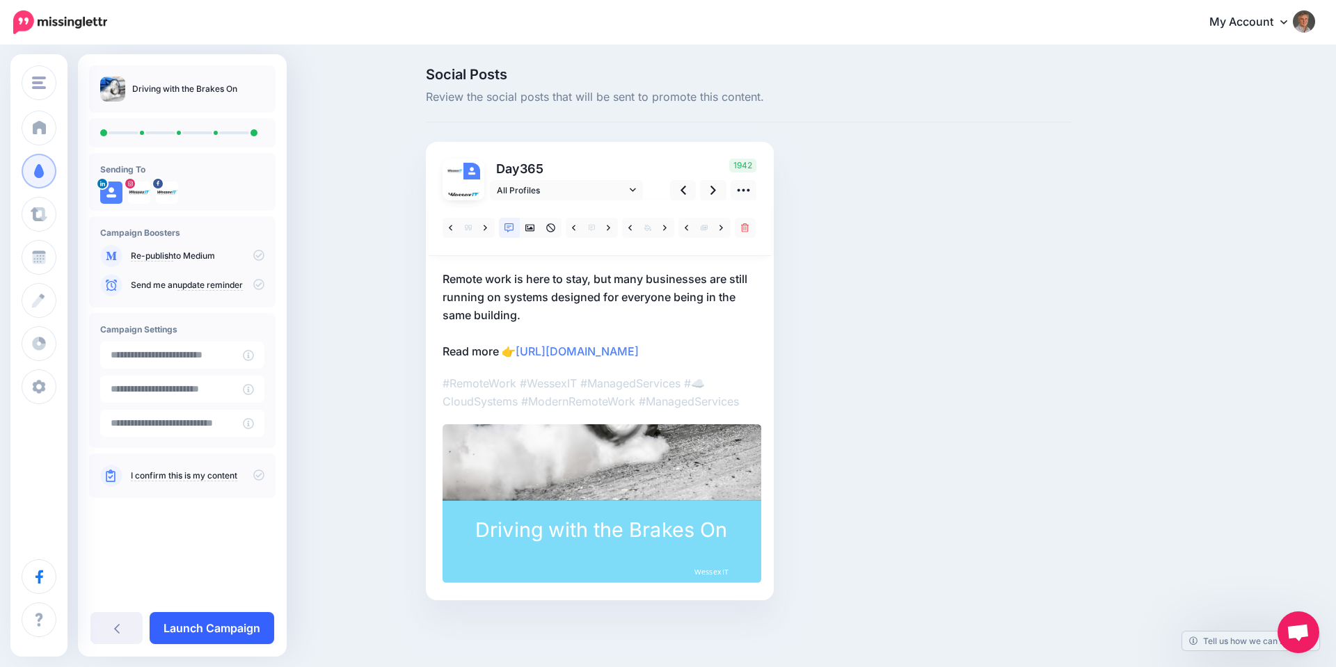
click at [231, 626] on link "Launch Campaign" at bounding box center [212, 628] width 125 height 32
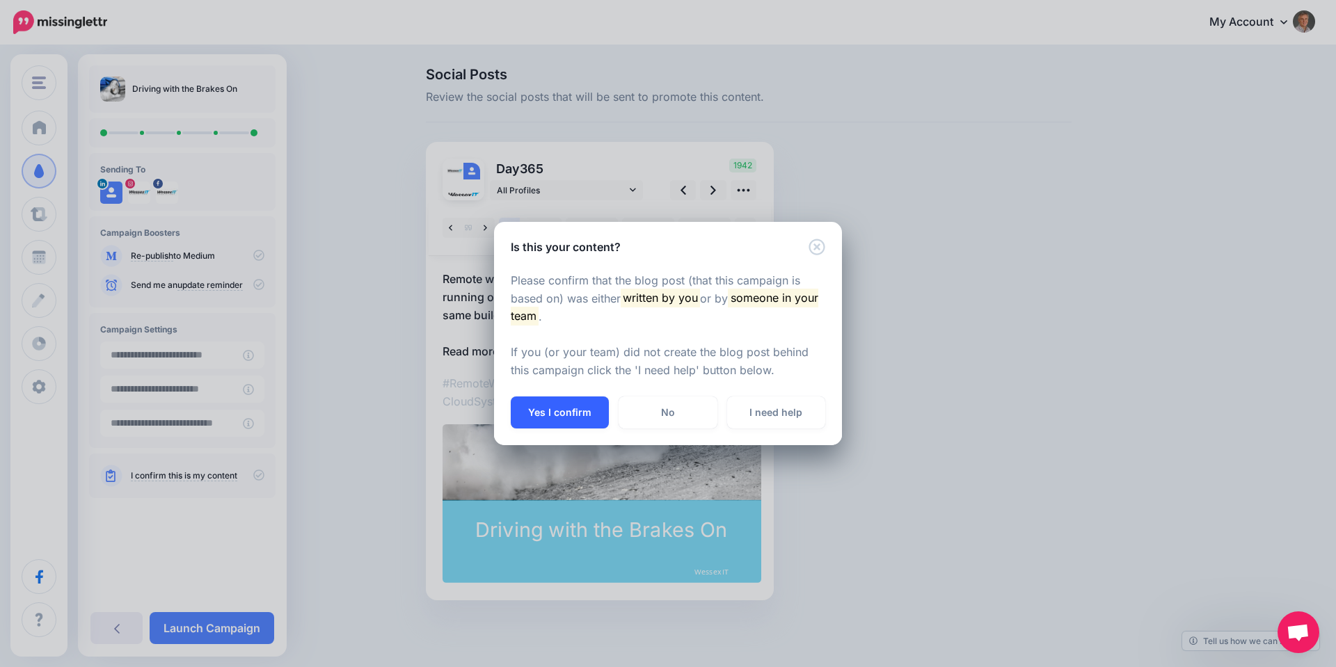
click at [548, 416] on button "Yes I confirm" at bounding box center [560, 413] width 98 height 32
